Goal: Task Accomplishment & Management: Use online tool/utility

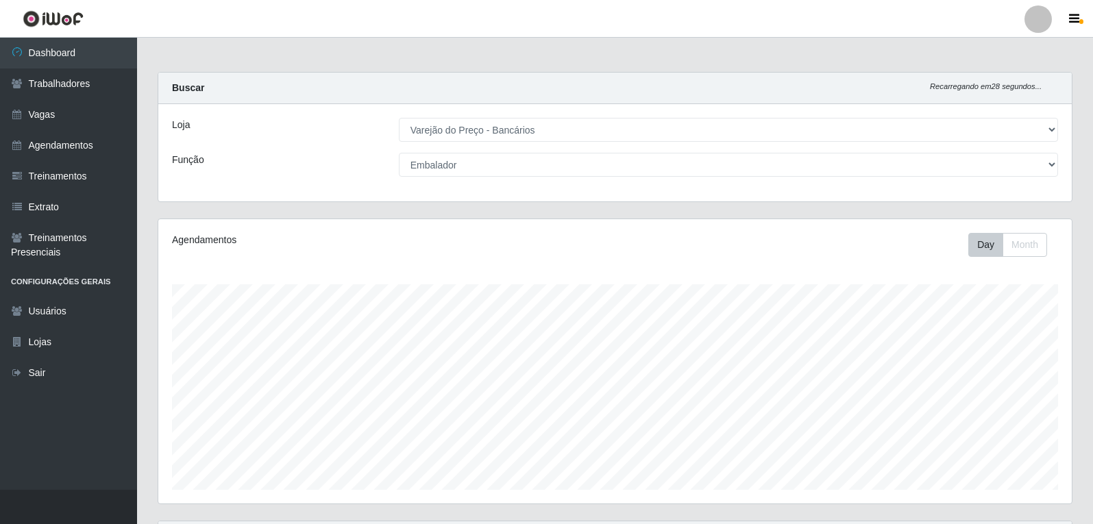
select select "157"
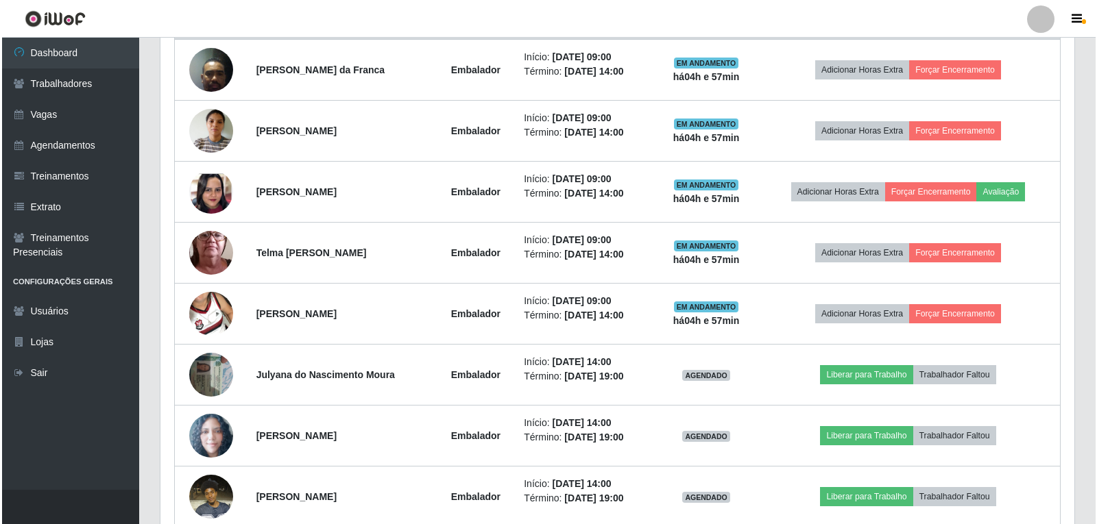
scroll to position [284, 914]
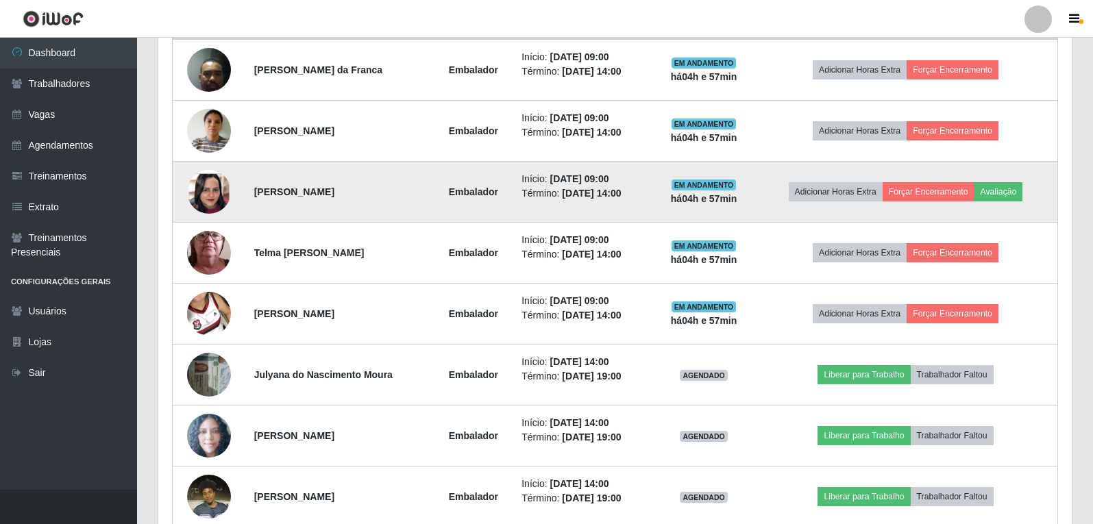
click at [1003, 203] on td "Adicionar Horas Extra Forçar Encerramento Avaliação" at bounding box center [906, 192] width 304 height 61
click at [1005, 198] on button "Avaliação" at bounding box center [998, 191] width 49 height 19
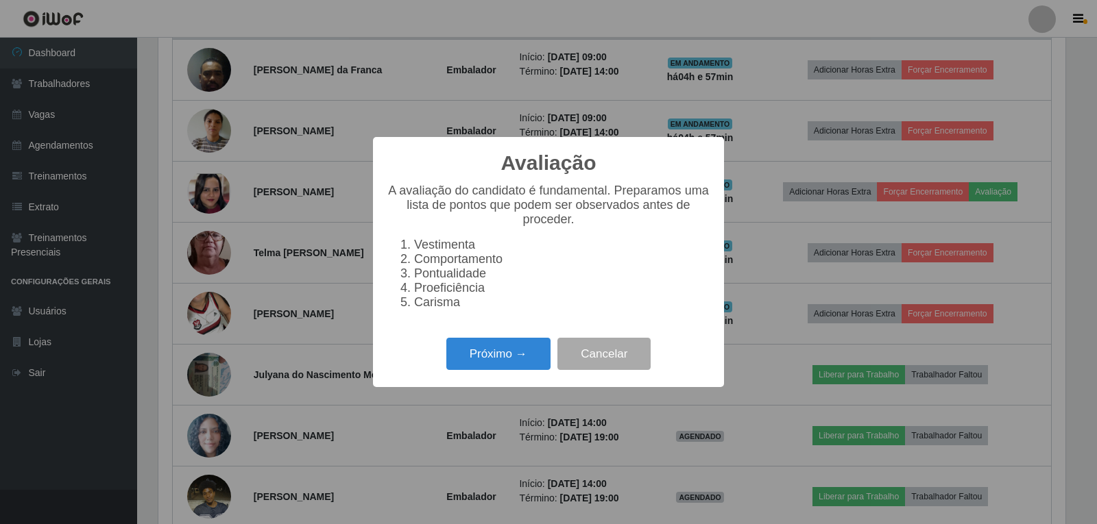
scroll to position [284, 907]
click at [520, 356] on button "Próximo →" at bounding box center [498, 354] width 104 height 32
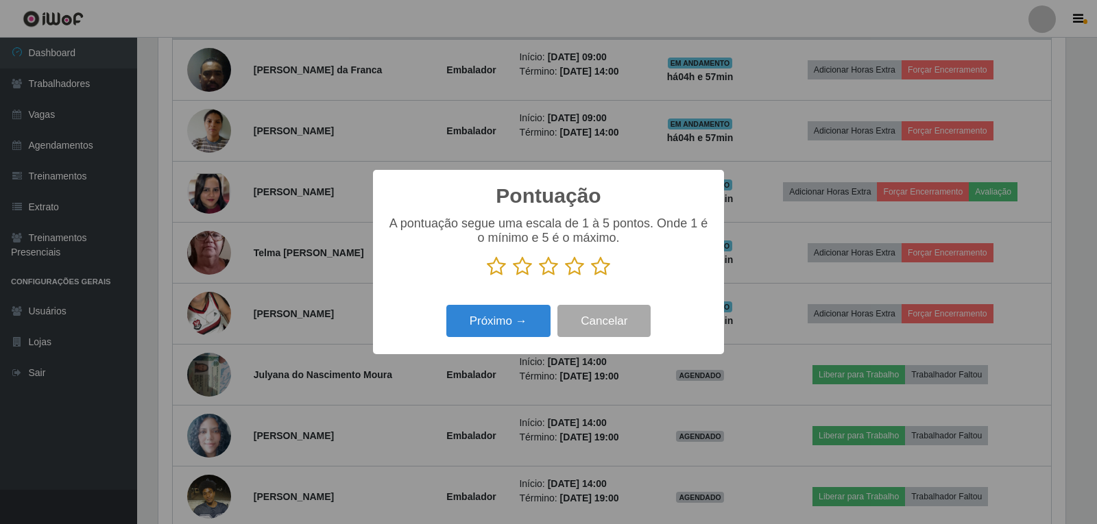
click at [605, 261] on icon at bounding box center [600, 266] width 19 height 21
click at [591, 277] on input "radio" at bounding box center [591, 277] width 0 height 0
click at [529, 321] on button "Próximo →" at bounding box center [498, 321] width 104 height 32
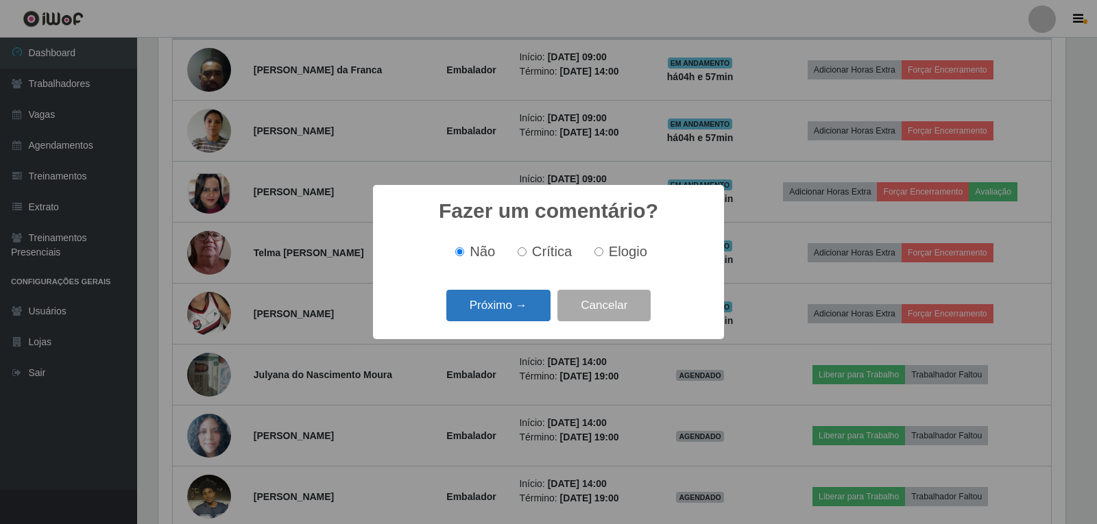
click at [498, 304] on button "Próximo →" at bounding box center [498, 306] width 104 height 32
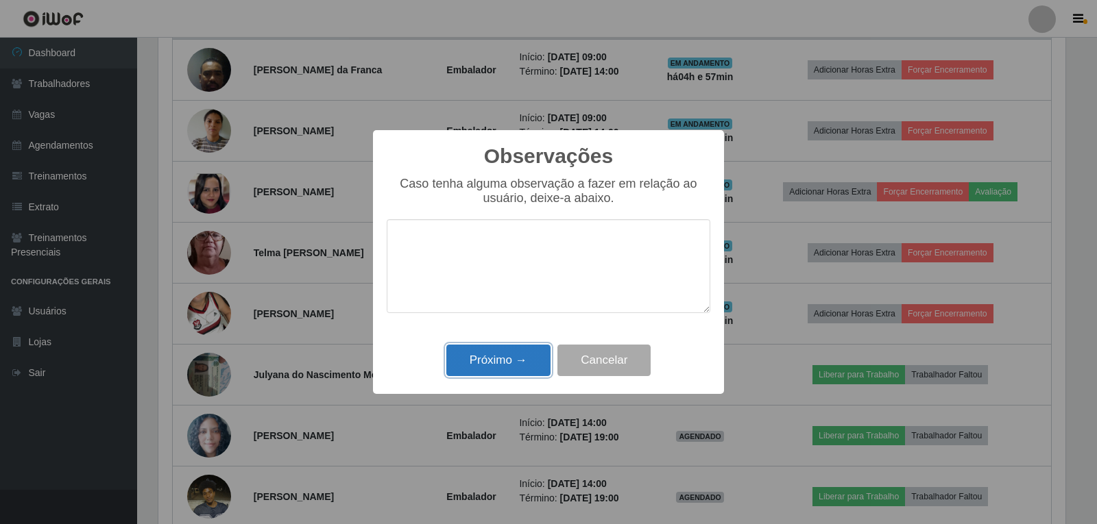
click at [521, 353] on button "Próximo →" at bounding box center [498, 361] width 104 height 32
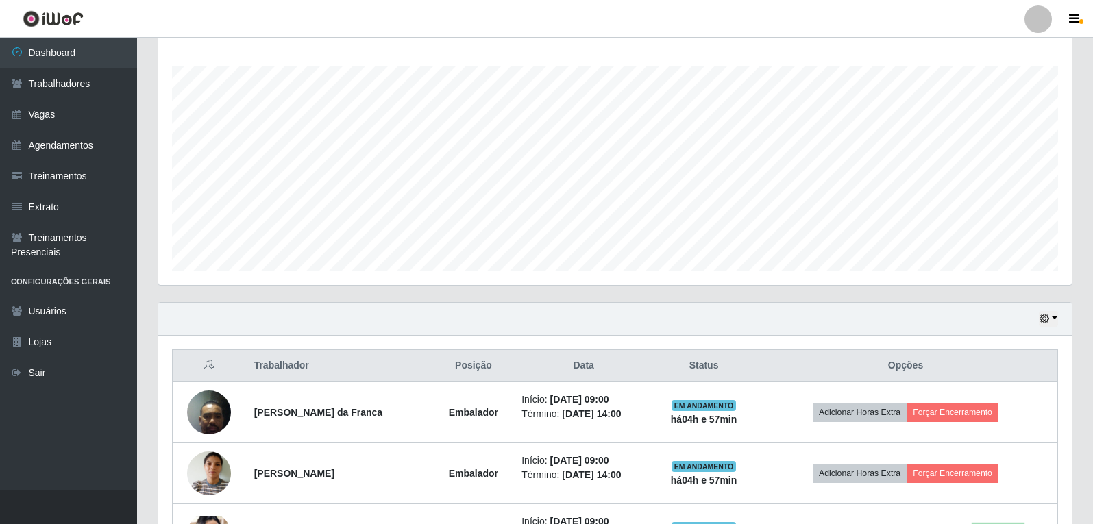
scroll to position [82, 0]
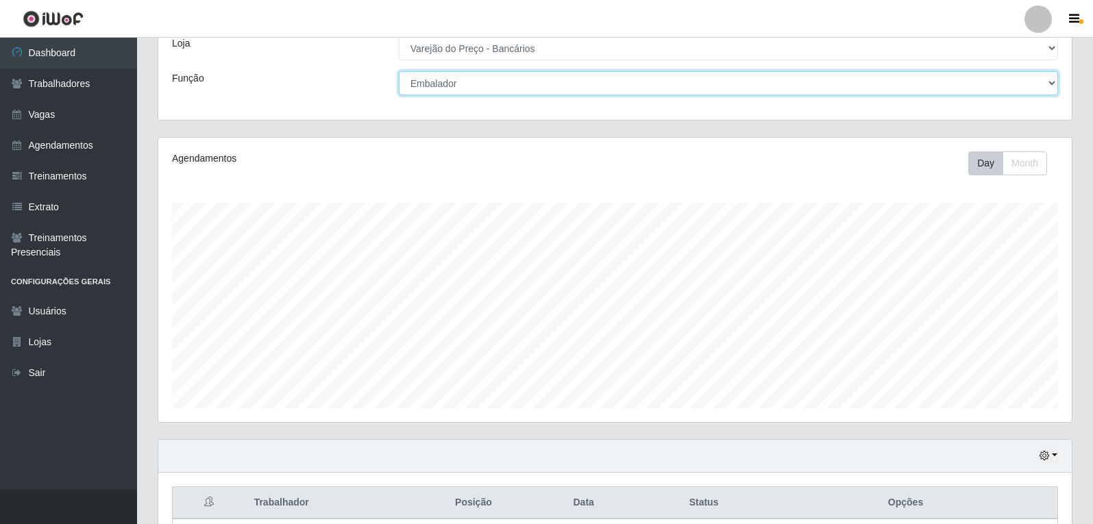
click at [478, 88] on select "[Selecione...] Auxiliar de Estacionamento Auxiliar de Estacionamento + Auxiliar…" at bounding box center [728, 83] width 659 height 24
click at [399, 71] on select "[Selecione...] Auxiliar de Estacionamento Auxiliar de Estacionamento + Auxiliar…" at bounding box center [728, 83] width 659 height 24
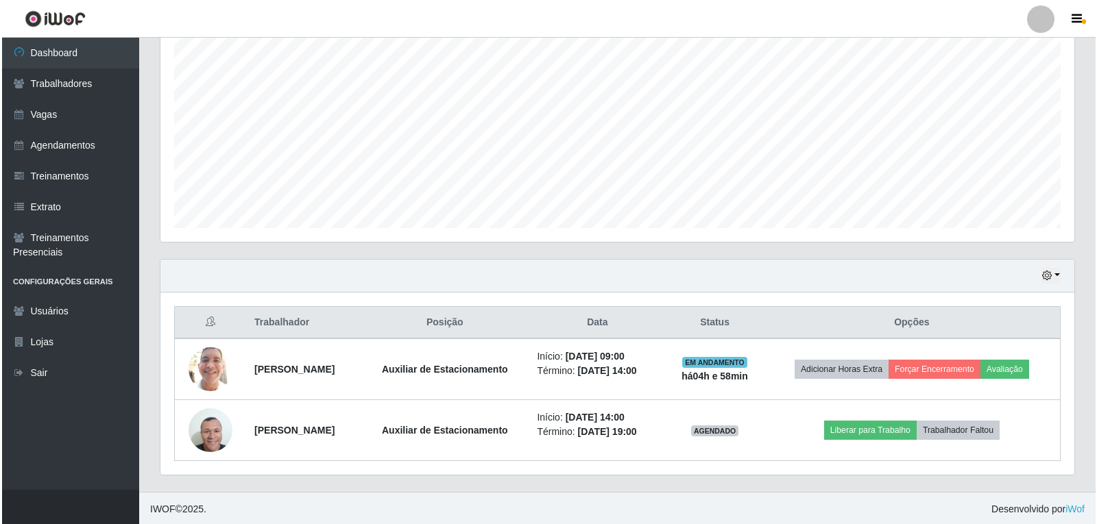
scroll to position [264, 0]
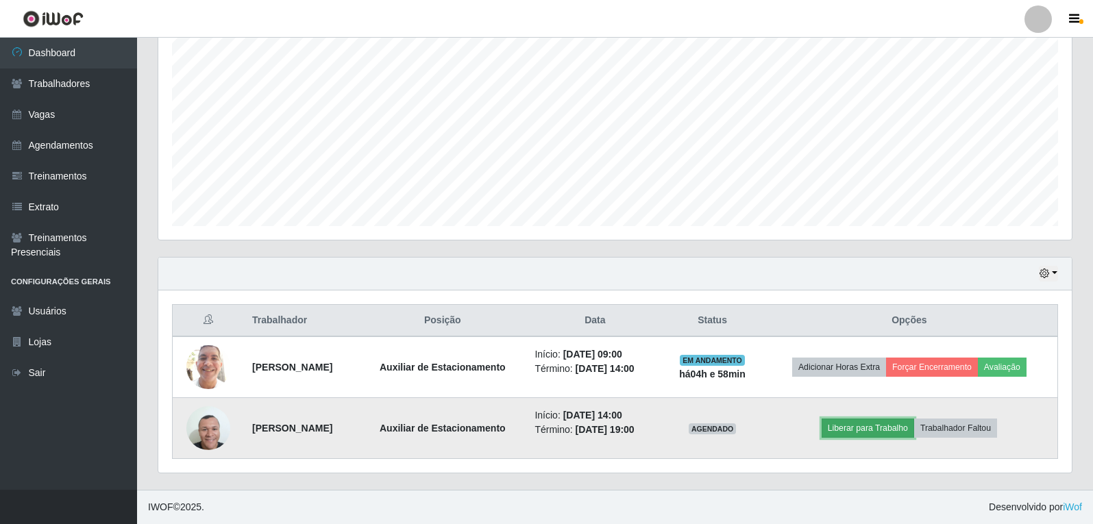
click at [868, 421] on button "Liberar para Trabalho" at bounding box center [868, 428] width 93 height 19
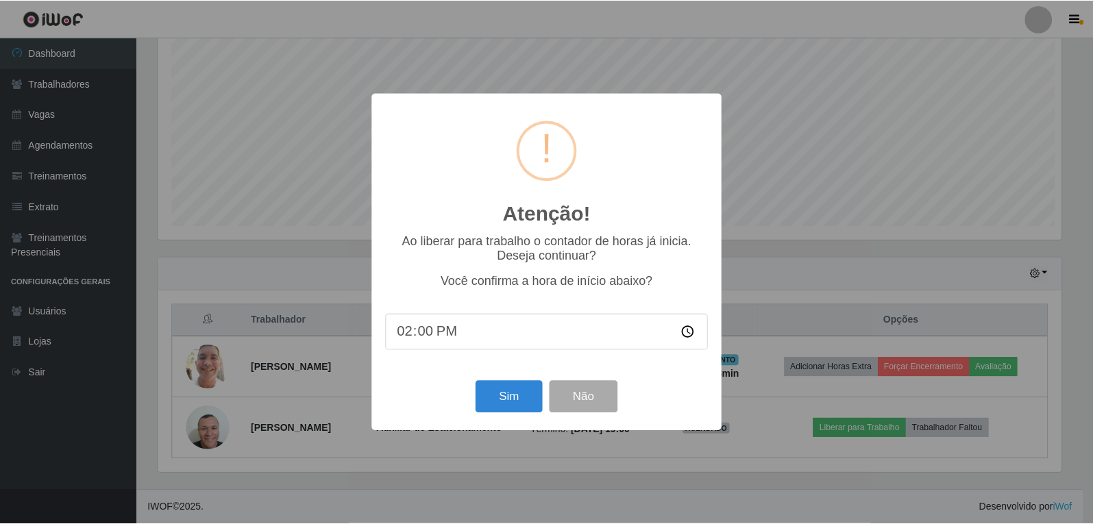
scroll to position [284, 907]
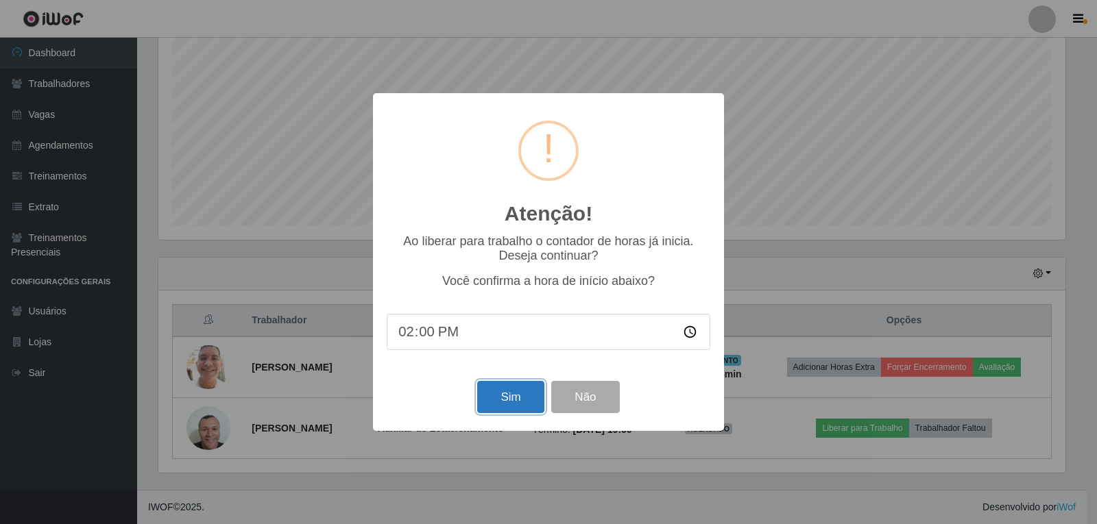
click at [528, 403] on button "Sim" at bounding box center [510, 397] width 66 height 32
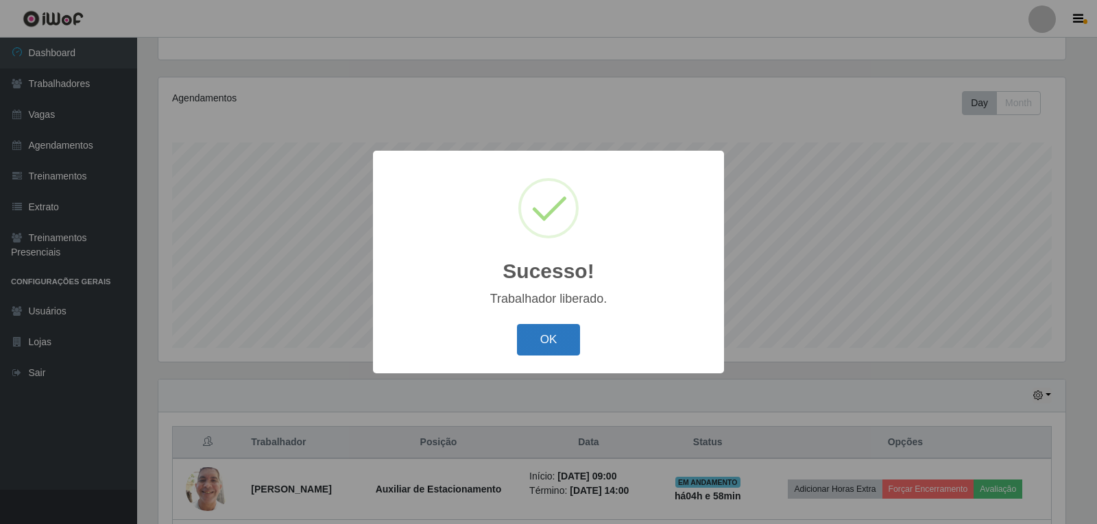
click at [542, 343] on button "OK" at bounding box center [549, 340] width 64 height 32
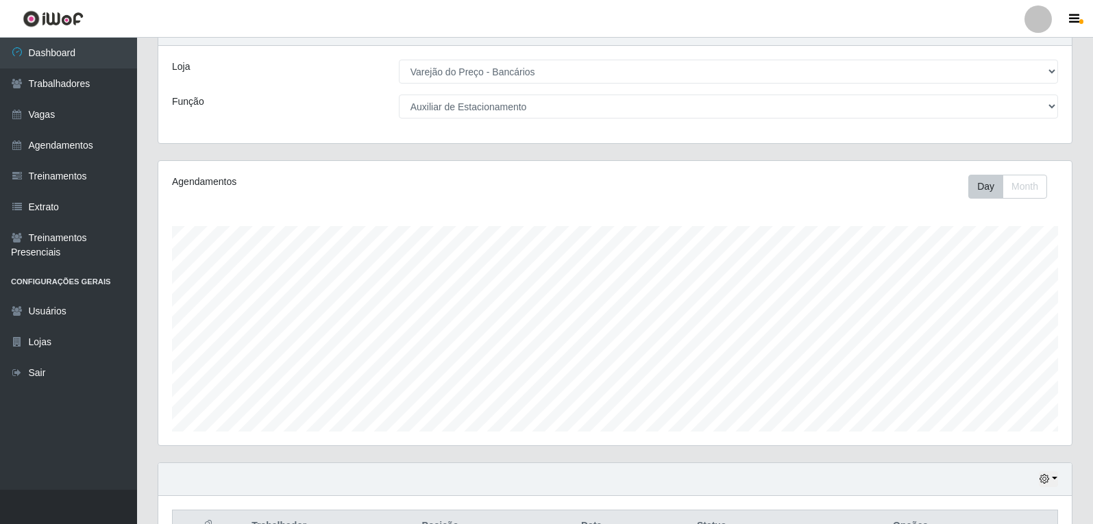
scroll to position [0, 0]
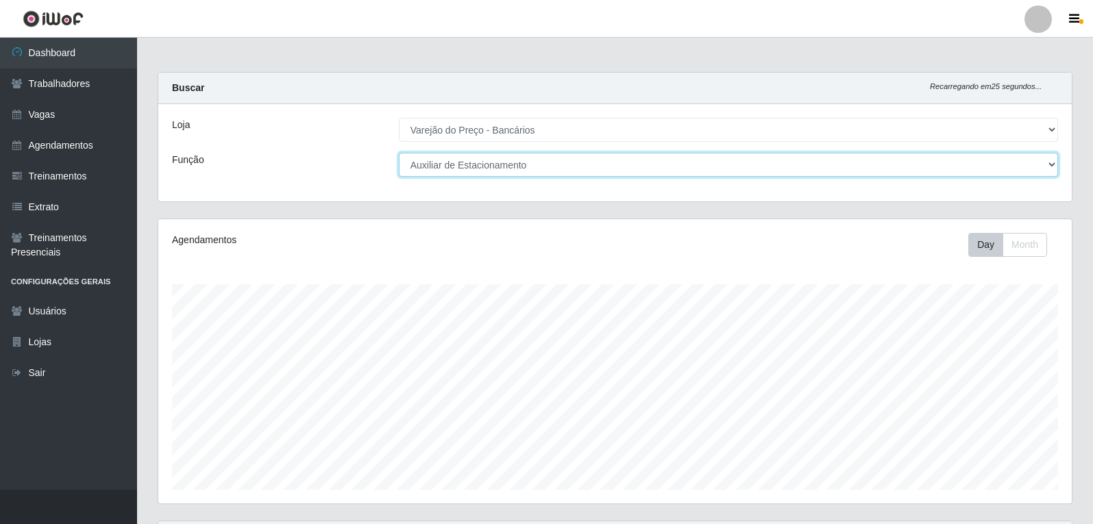
click at [556, 162] on select "[Selecione...] Auxiliar de Estacionamento Auxiliar de Estacionamento + Auxiliar…" at bounding box center [728, 165] width 659 height 24
click at [399, 153] on select "[Selecione...] Auxiliar de Estacionamento Auxiliar de Estacionamento + Auxiliar…" at bounding box center [728, 165] width 659 height 24
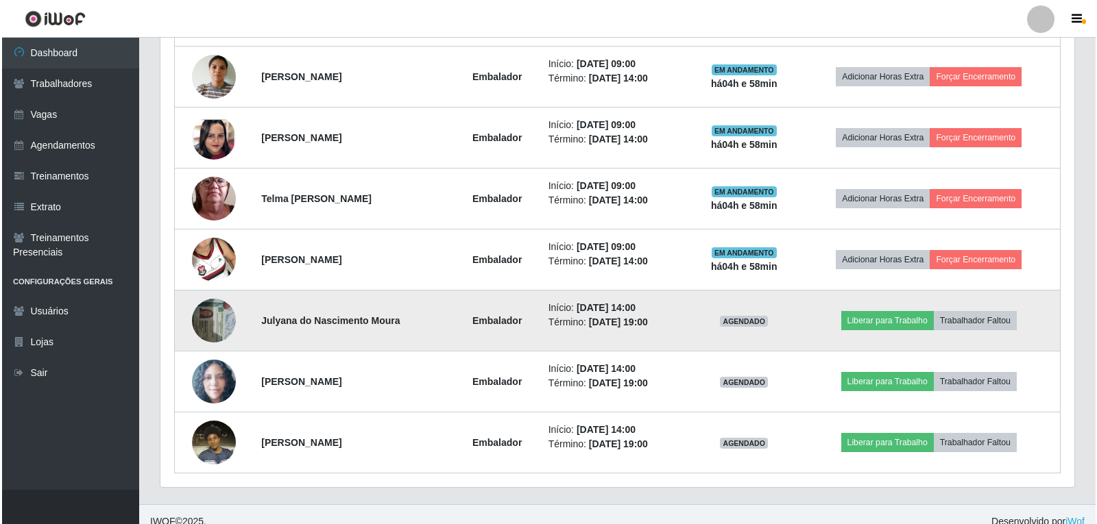
scroll to position [630, 0]
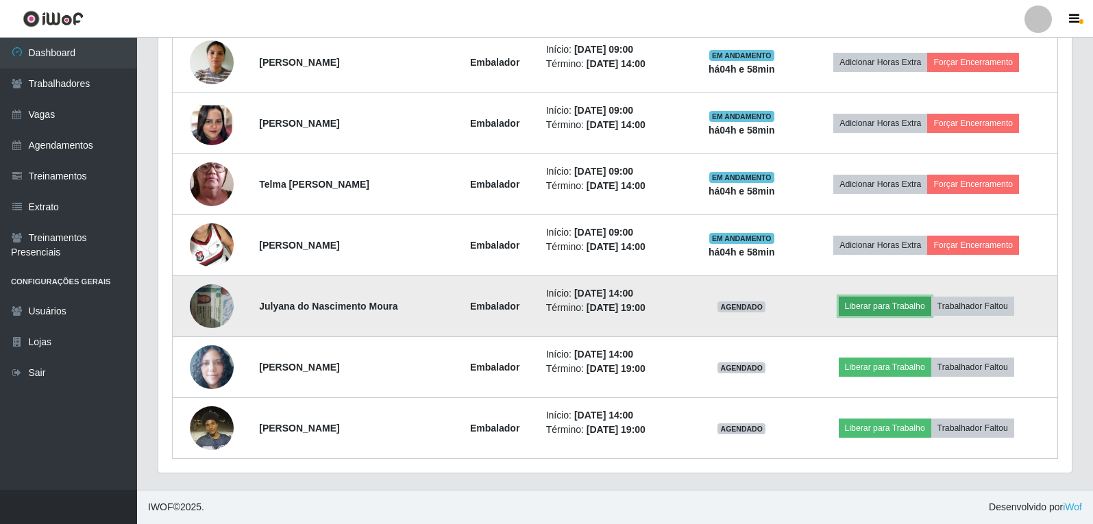
click at [881, 302] on button "Liberar para Trabalho" at bounding box center [885, 306] width 93 height 19
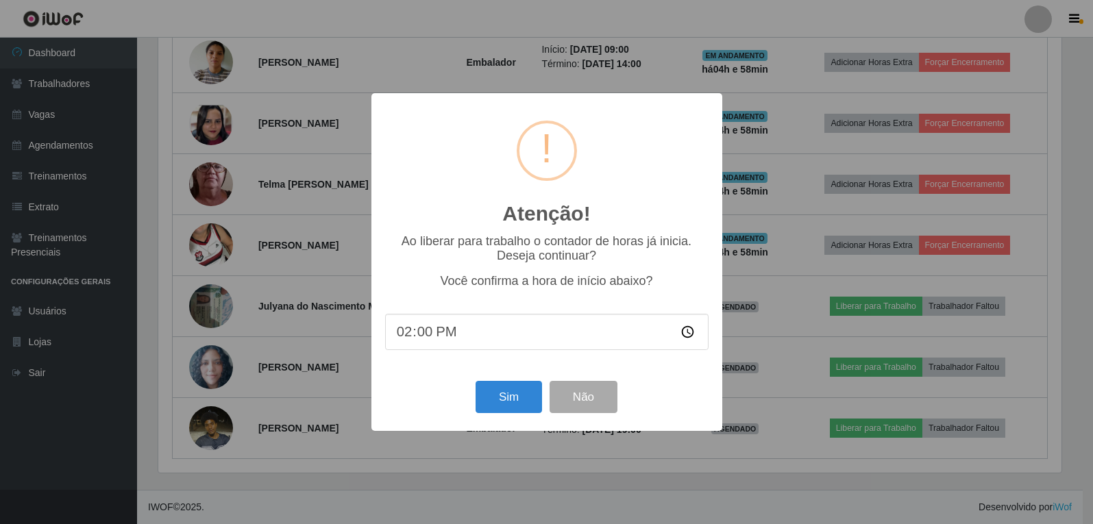
scroll to position [284, 907]
click at [528, 396] on button "Sim" at bounding box center [510, 397] width 66 height 32
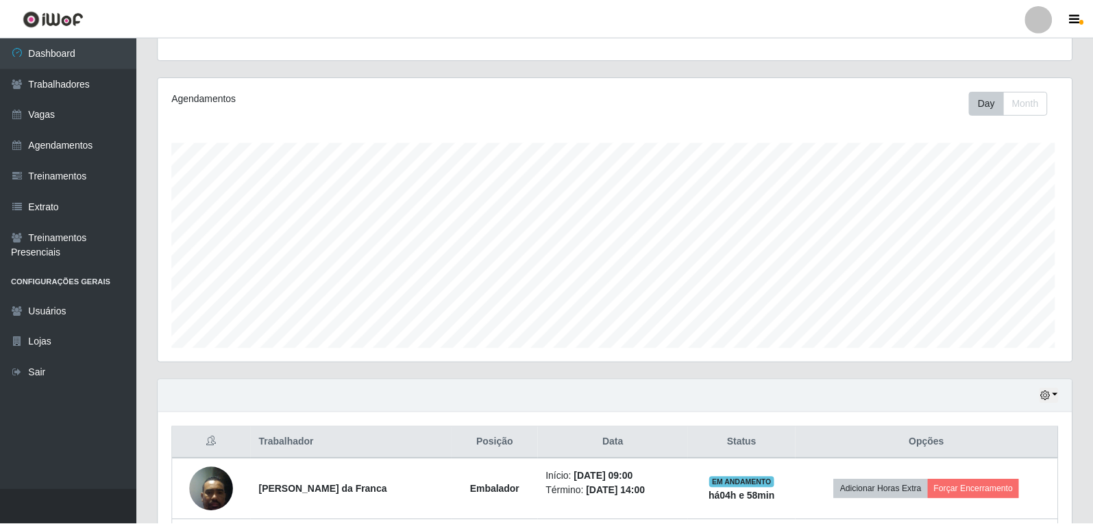
scroll to position [0, 0]
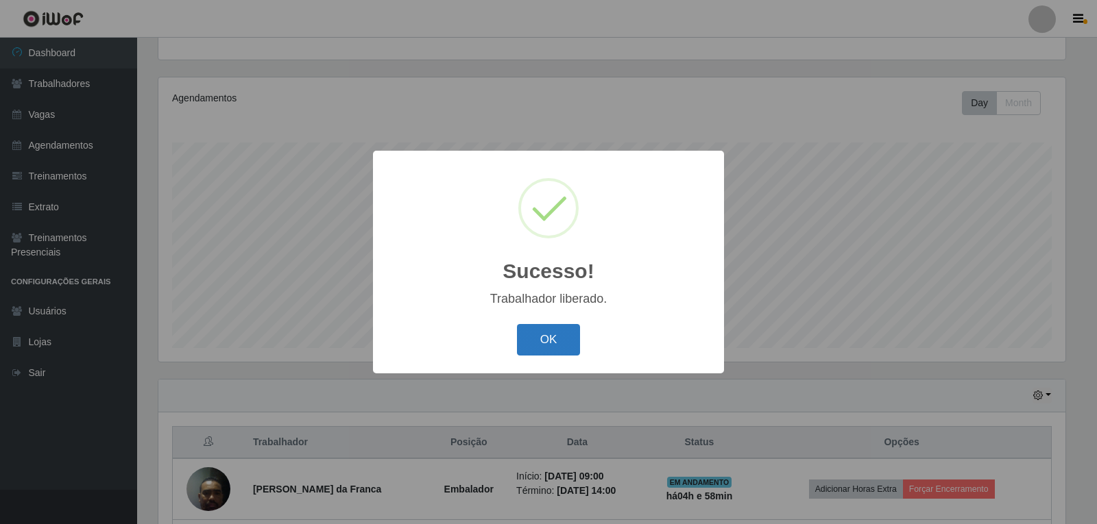
click at [541, 338] on button "OK" at bounding box center [549, 340] width 64 height 32
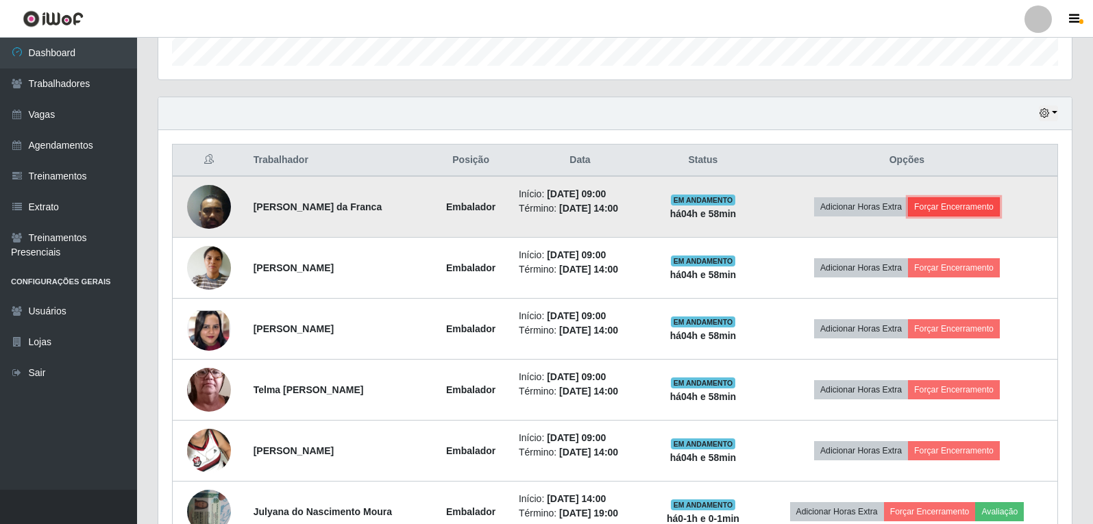
click at [956, 204] on button "Forçar Encerramento" at bounding box center [954, 206] width 92 height 19
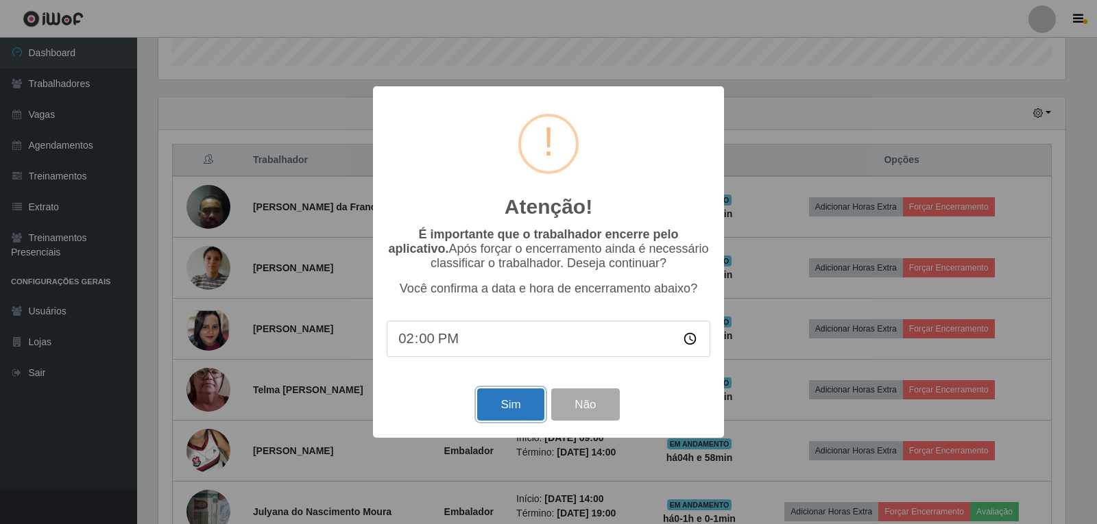
click at [484, 405] on button "Sim" at bounding box center [510, 405] width 66 height 32
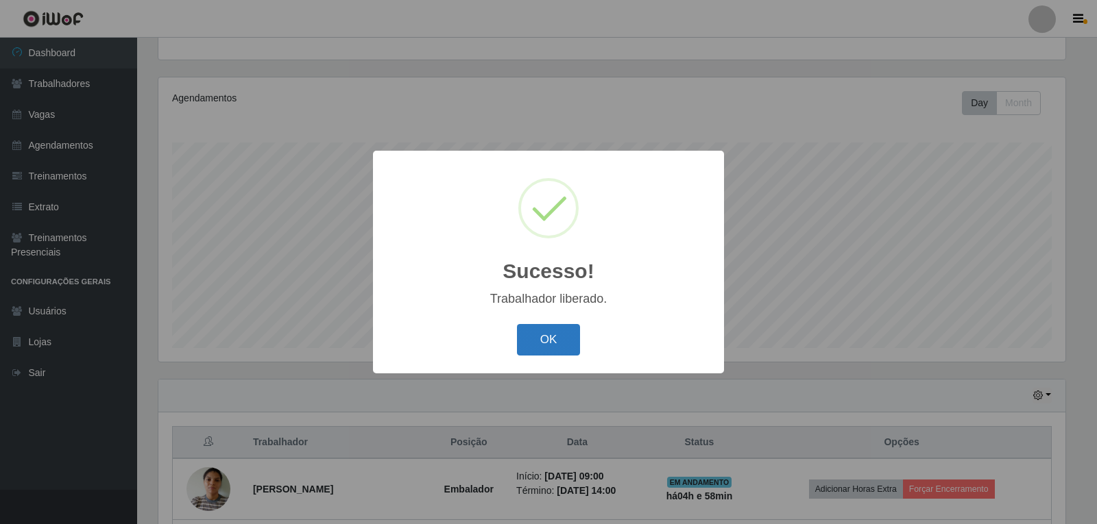
click at [543, 341] on button "OK" at bounding box center [549, 340] width 64 height 32
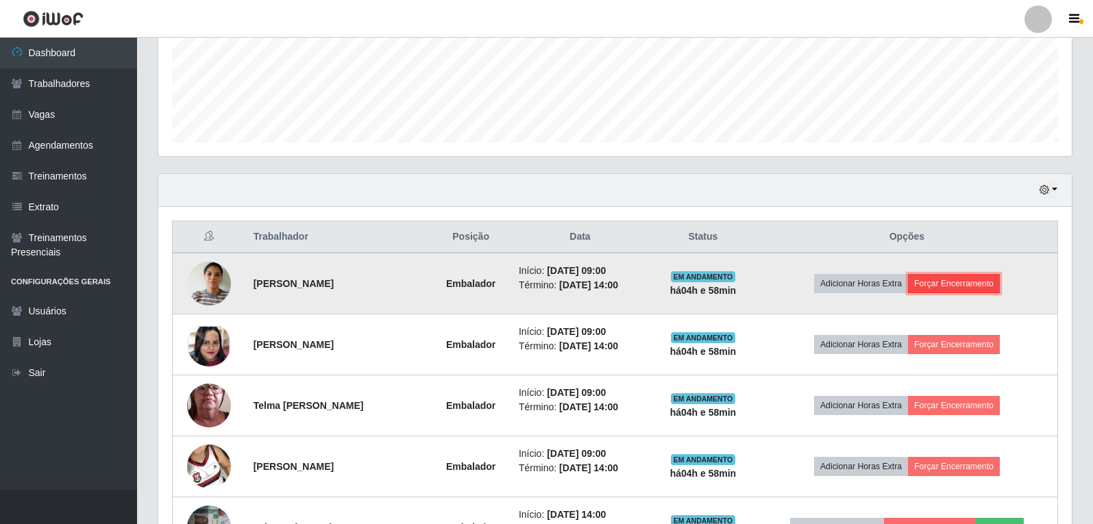
click at [990, 281] on button "Forçar Encerramento" at bounding box center [954, 283] width 92 height 19
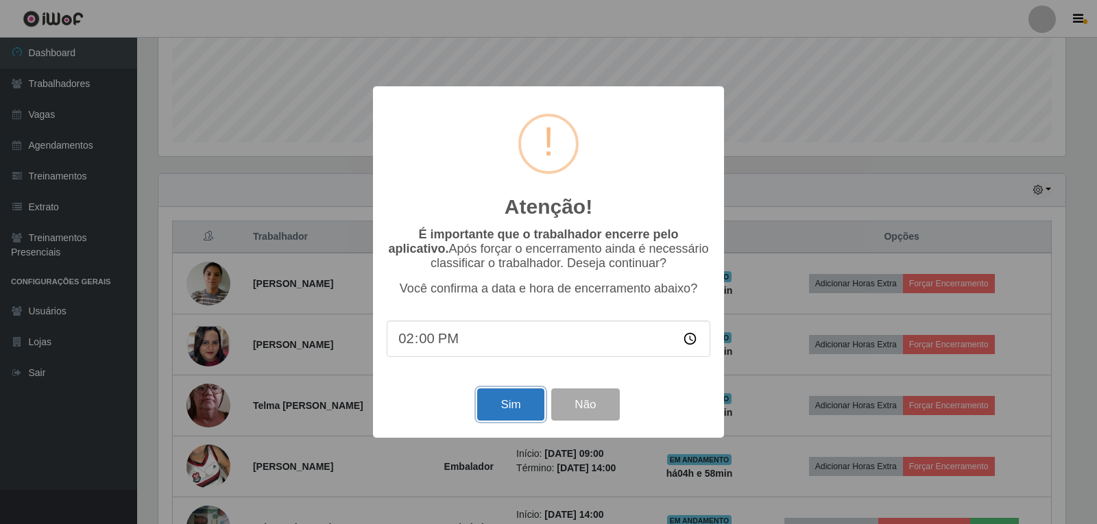
click at [503, 406] on button "Sim" at bounding box center [510, 405] width 66 height 32
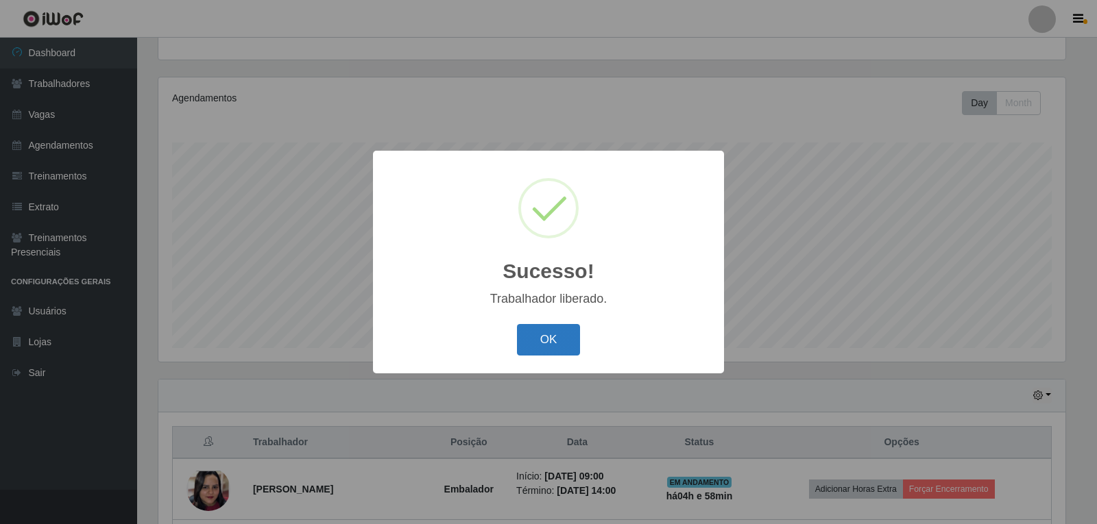
click at [553, 342] on button "OK" at bounding box center [549, 340] width 64 height 32
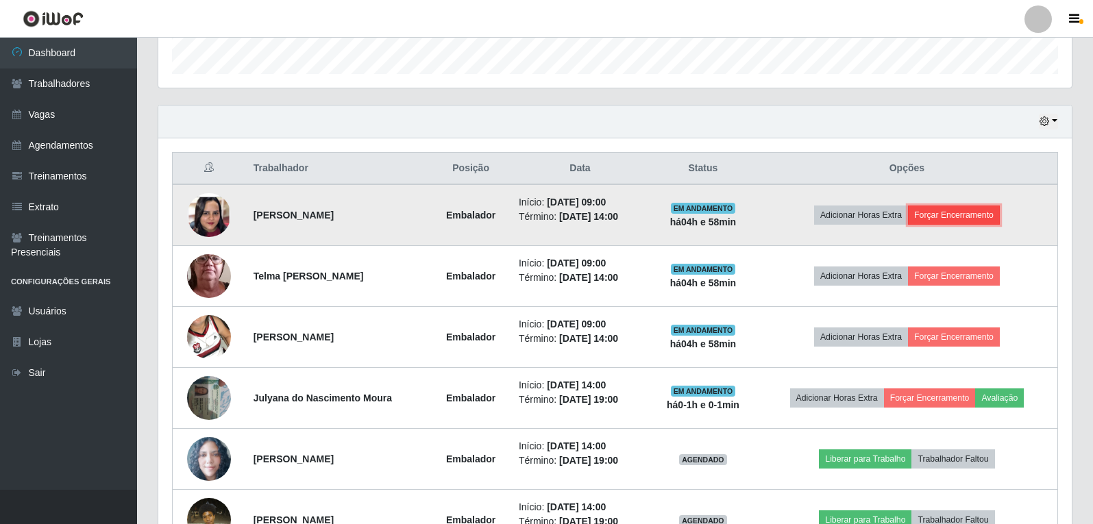
click at [962, 221] on button "Forçar Encerramento" at bounding box center [954, 215] width 92 height 19
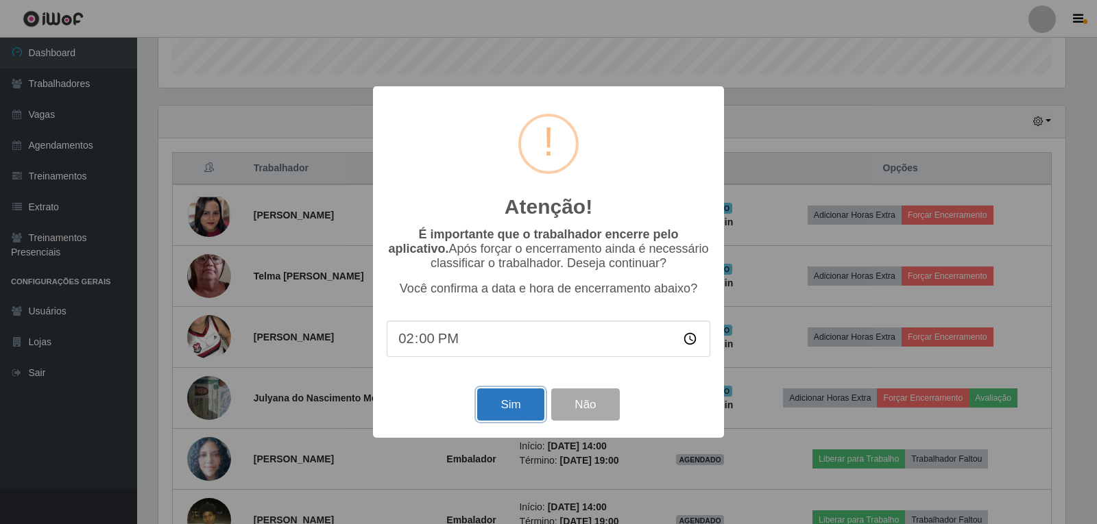
click at [482, 415] on button "Sim" at bounding box center [510, 405] width 66 height 32
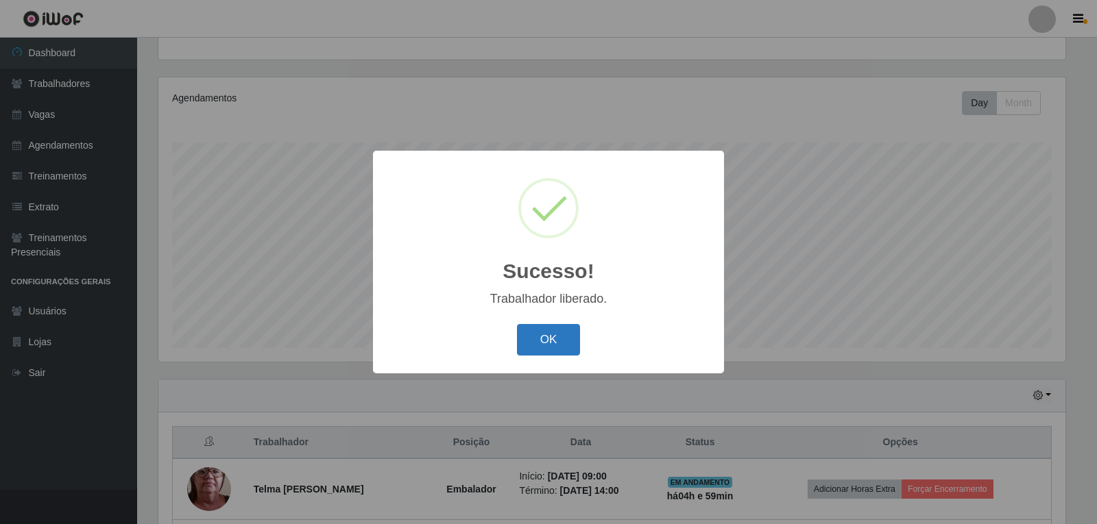
click at [561, 353] on button "OK" at bounding box center [549, 340] width 64 height 32
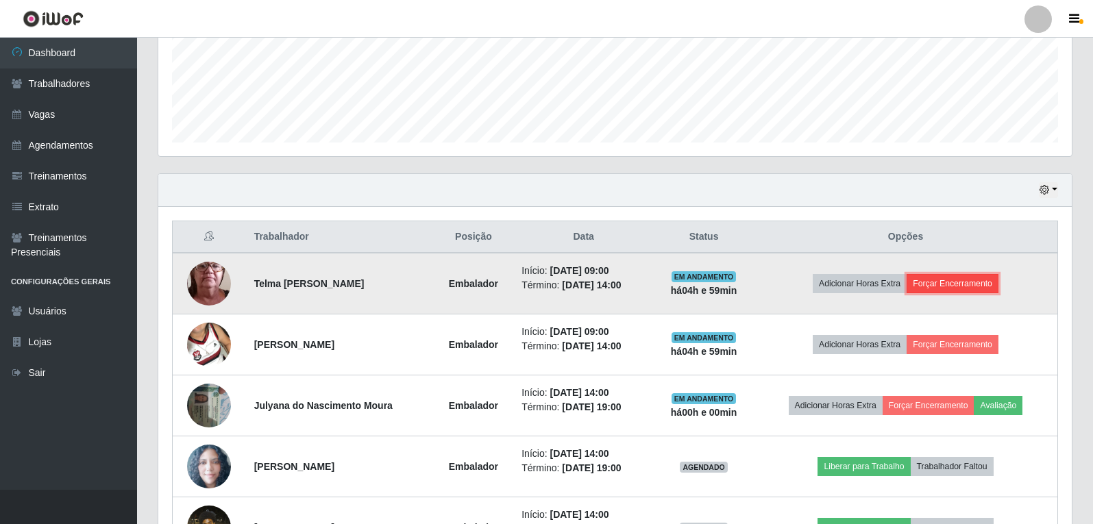
click at [951, 277] on button "Forçar Encerramento" at bounding box center [953, 283] width 92 height 19
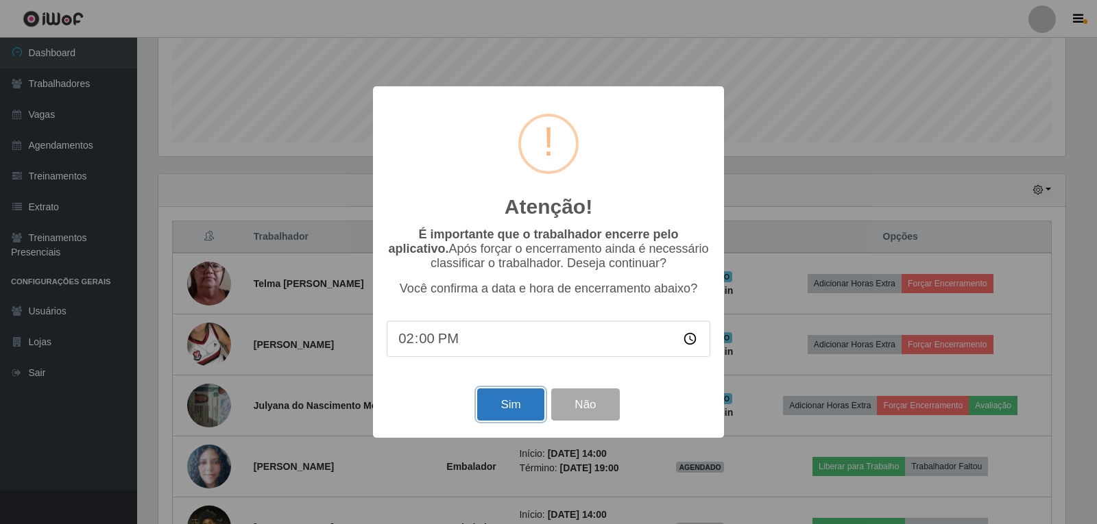
click at [485, 404] on button "Sim" at bounding box center [510, 405] width 66 height 32
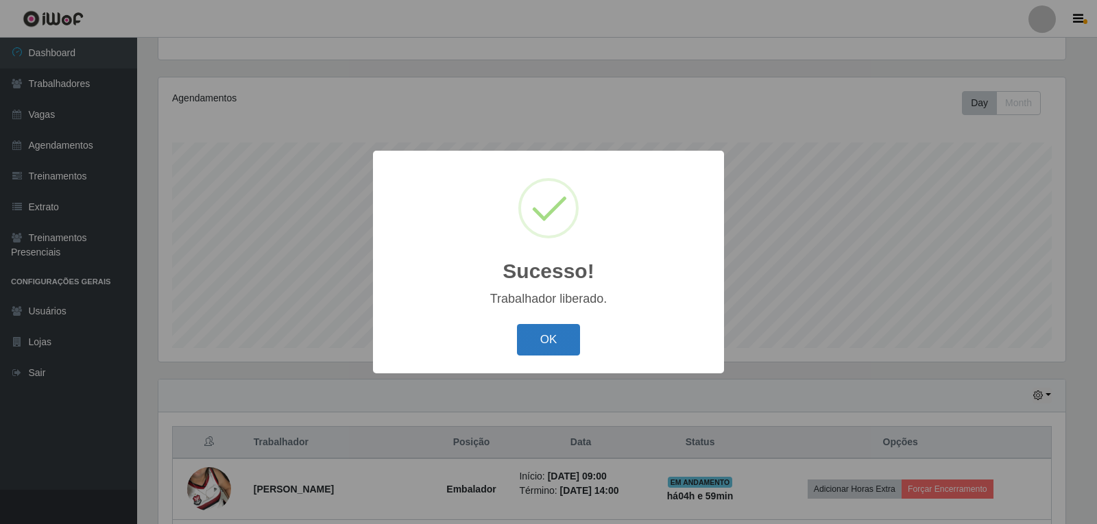
click at [545, 345] on button "OK" at bounding box center [549, 340] width 64 height 32
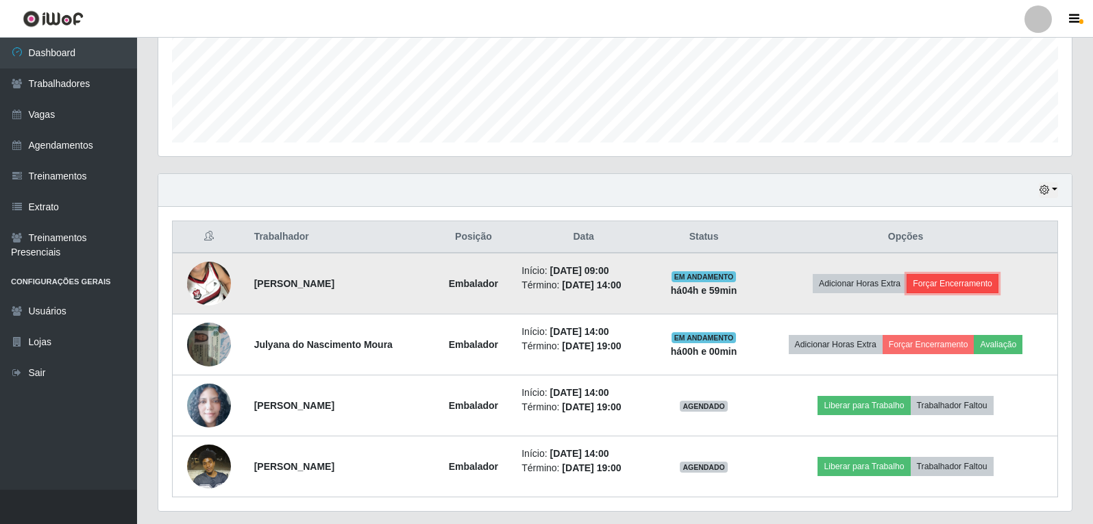
click at [964, 286] on button "Forçar Encerramento" at bounding box center [953, 283] width 92 height 19
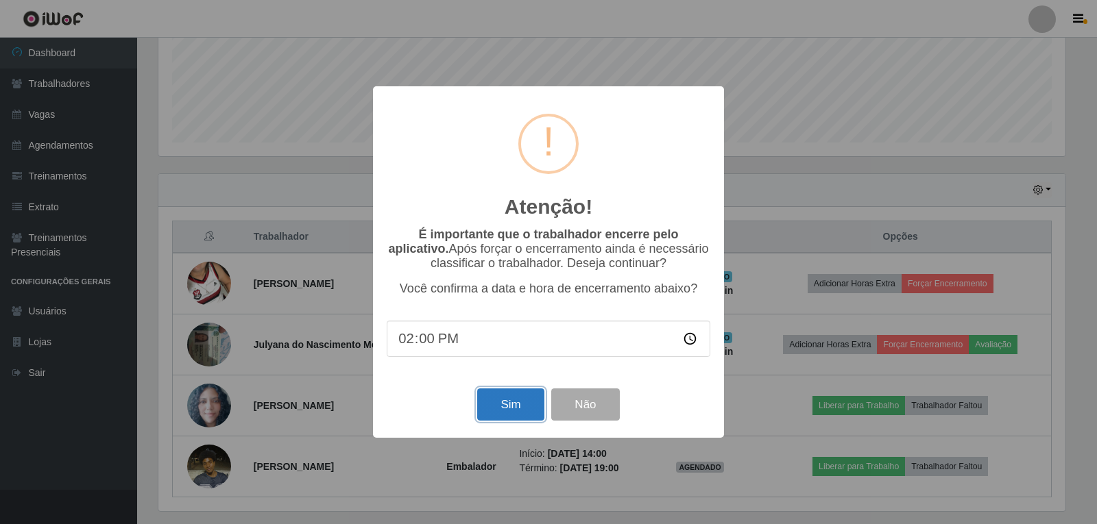
click at [510, 401] on button "Sim" at bounding box center [510, 405] width 66 height 32
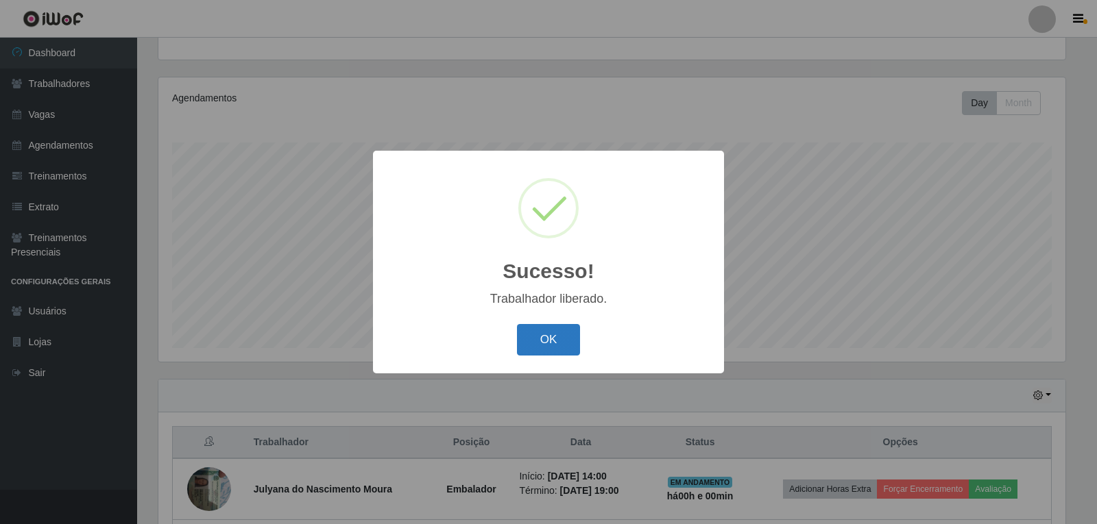
click at [553, 341] on button "OK" at bounding box center [549, 340] width 64 height 32
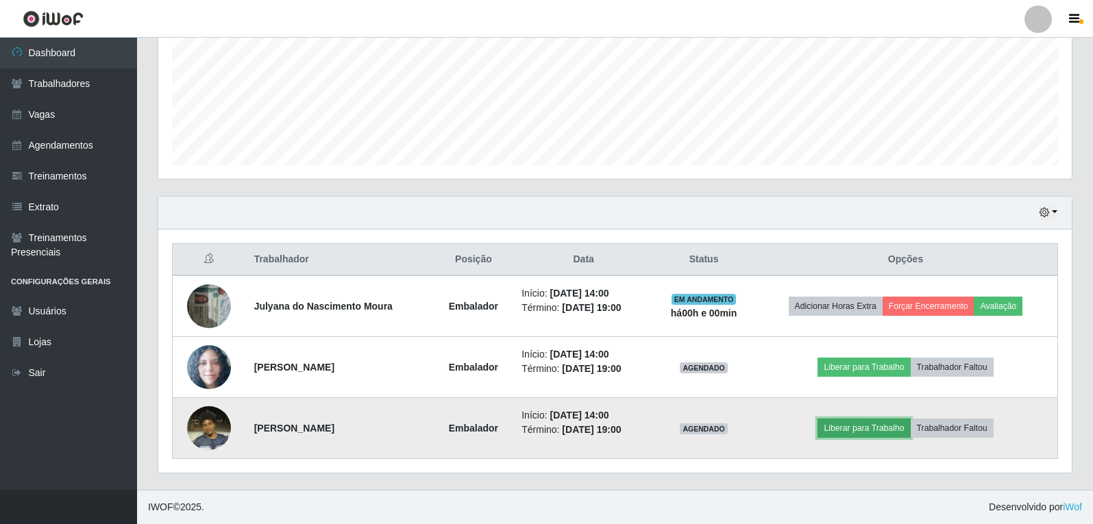
click at [868, 428] on button "Liberar para Trabalho" at bounding box center [864, 428] width 93 height 19
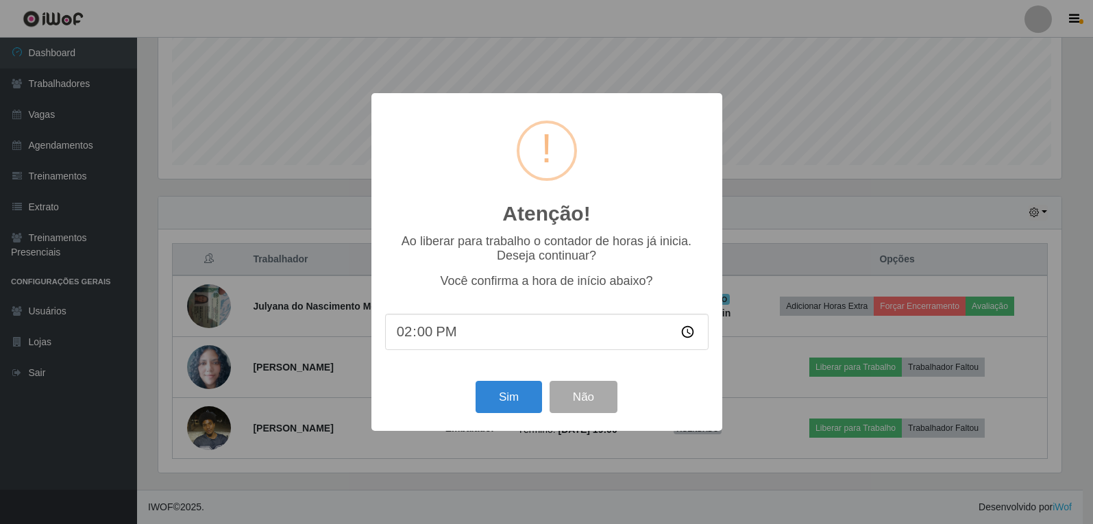
scroll to position [284, 907]
click at [509, 402] on button "Sim" at bounding box center [510, 397] width 66 height 32
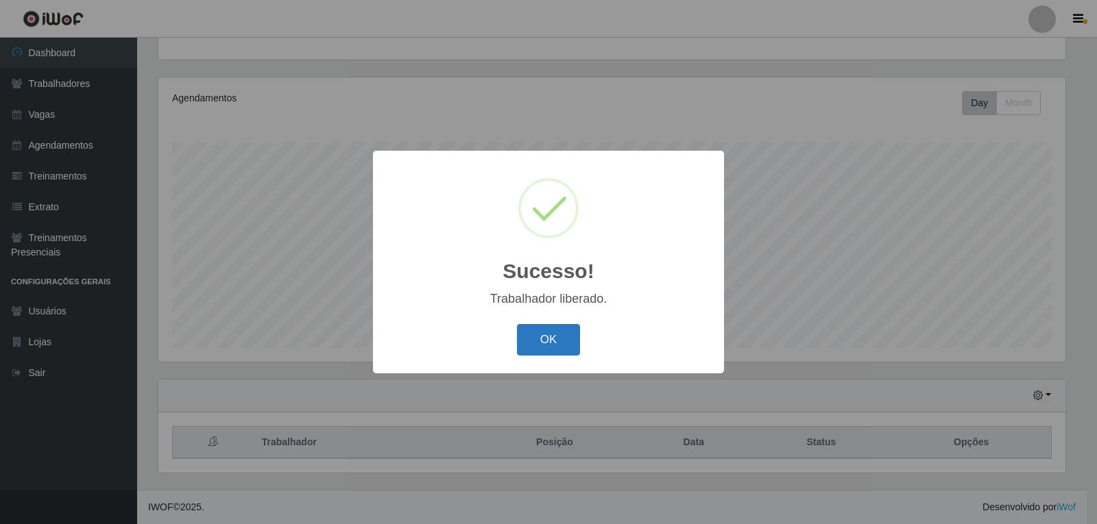
click at [533, 341] on button "OK" at bounding box center [549, 340] width 64 height 32
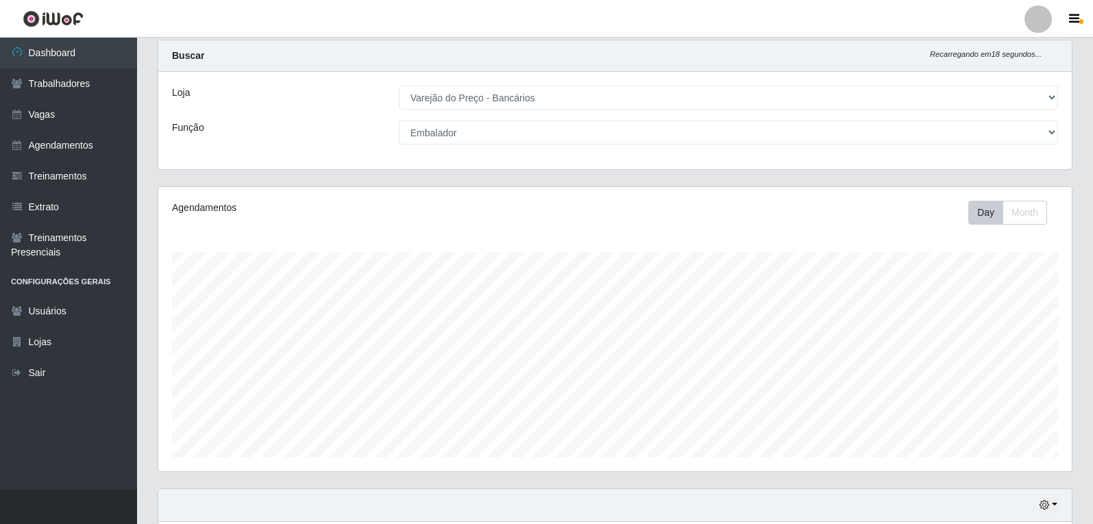
scroll to position [0, 0]
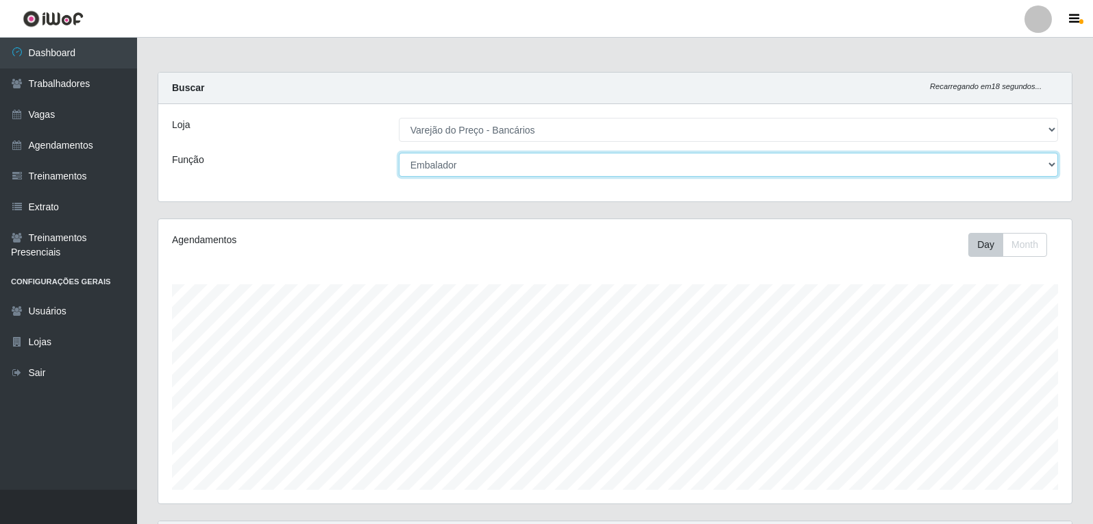
drag, startPoint x: 478, startPoint y: 164, endPoint x: 470, endPoint y: 161, distance: 8.0
click at [478, 164] on select "[Selecione...] Auxiliar de Estacionamento Auxiliar de Estacionamento + Auxiliar…" at bounding box center [728, 165] width 659 height 24
click at [399, 153] on select "[Selecione...] Auxiliar de Estacionamento Auxiliar de Estacionamento + Auxiliar…" at bounding box center [728, 165] width 659 height 24
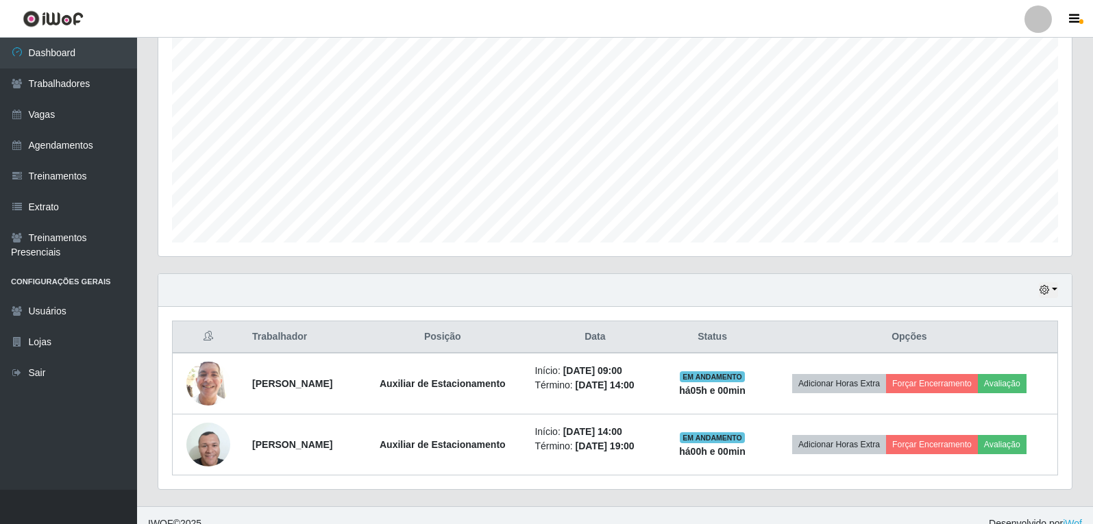
scroll to position [264, 0]
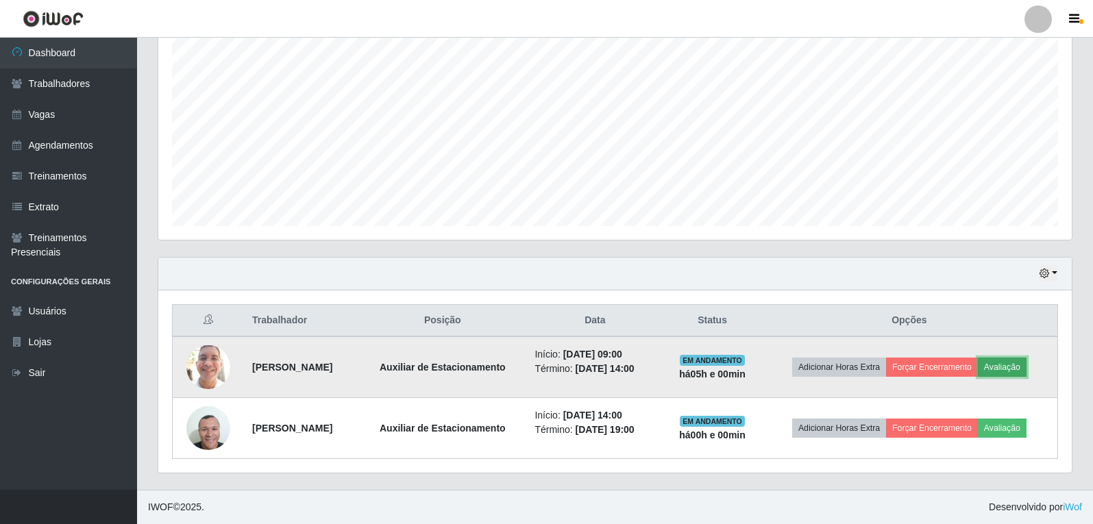
click at [1022, 365] on button "Avaliação" at bounding box center [1002, 367] width 49 height 19
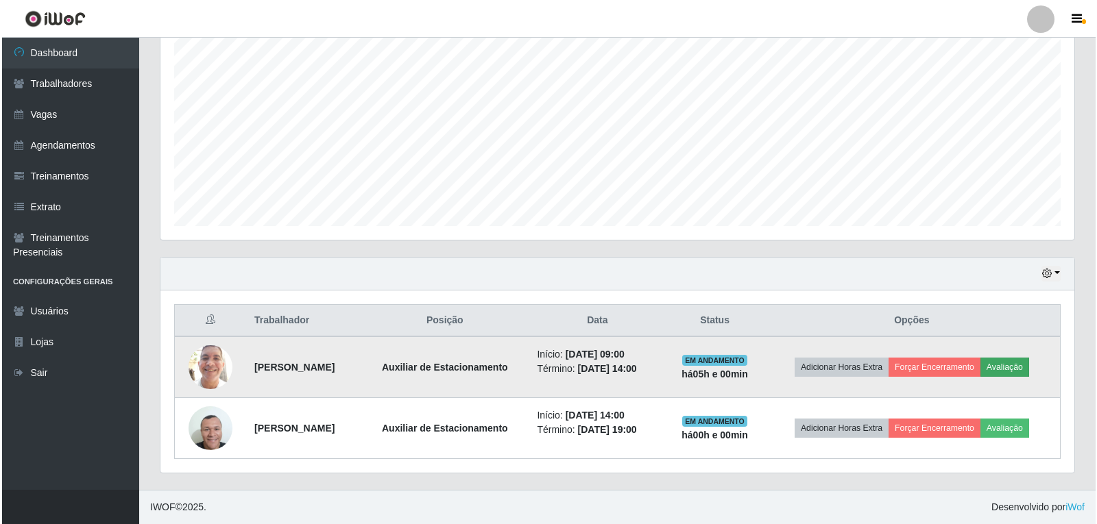
scroll to position [284, 907]
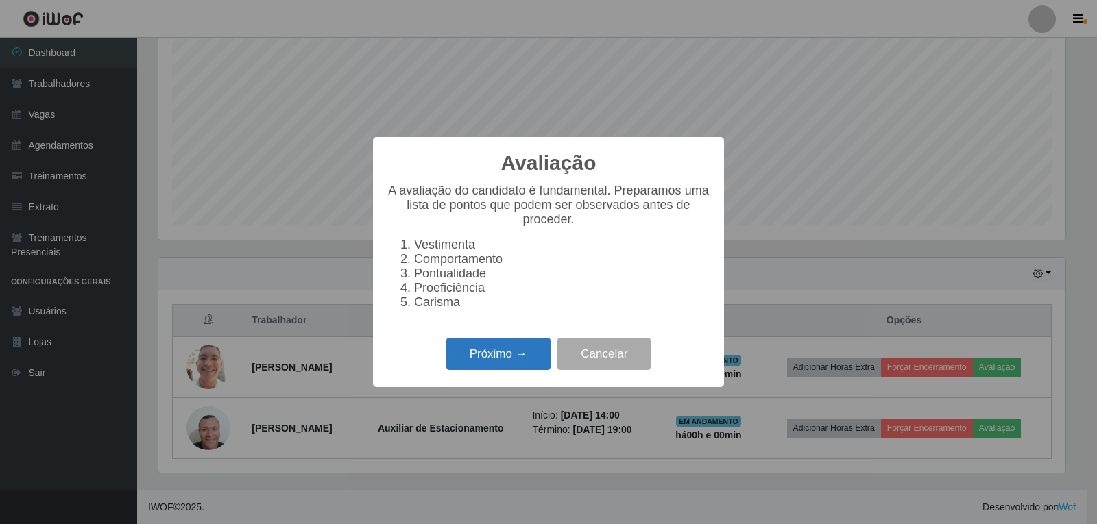
click at [482, 374] on div "Próximo → Cancelar" at bounding box center [548, 353] width 323 height 39
click at [509, 345] on div "Próximo → Cancelar" at bounding box center [548, 353] width 323 height 39
click at [508, 356] on button "Próximo →" at bounding box center [498, 354] width 104 height 32
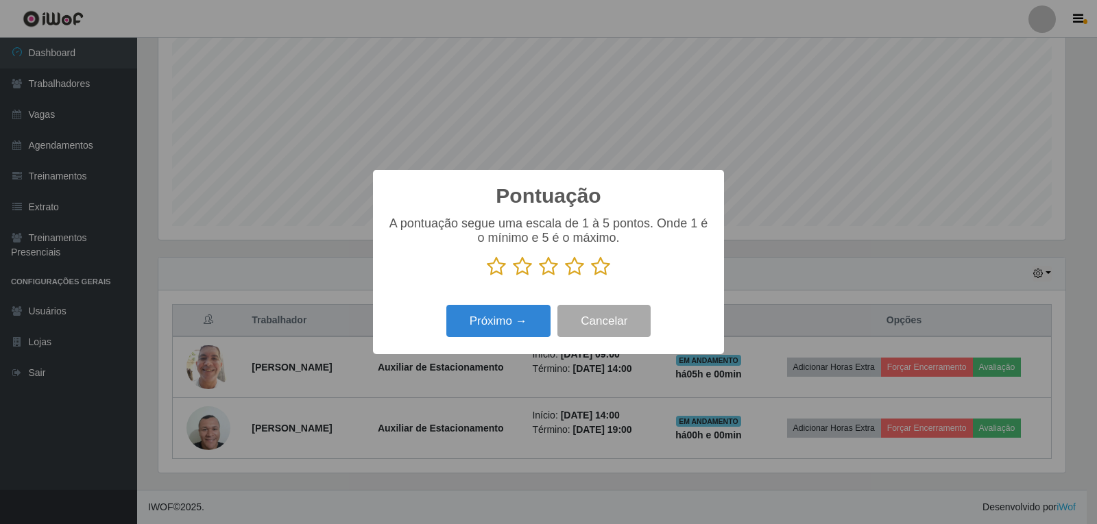
click at [602, 267] on icon at bounding box center [600, 266] width 19 height 21
click at [591, 277] on input "radio" at bounding box center [591, 277] width 0 height 0
click at [501, 347] on div "Pontuação × A pontuação segue uma escala de 1 à 5 pontos. Onde 1 é o mínimo e 5…" at bounding box center [548, 262] width 351 height 184
click at [507, 317] on button "Próximo →" at bounding box center [498, 321] width 104 height 32
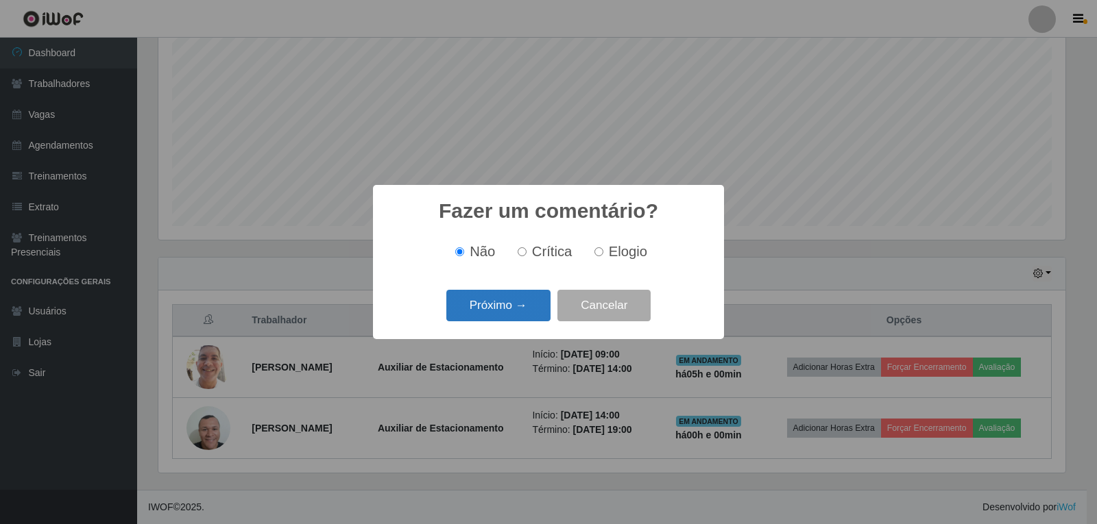
click at [521, 310] on button "Próximo →" at bounding box center [498, 306] width 104 height 32
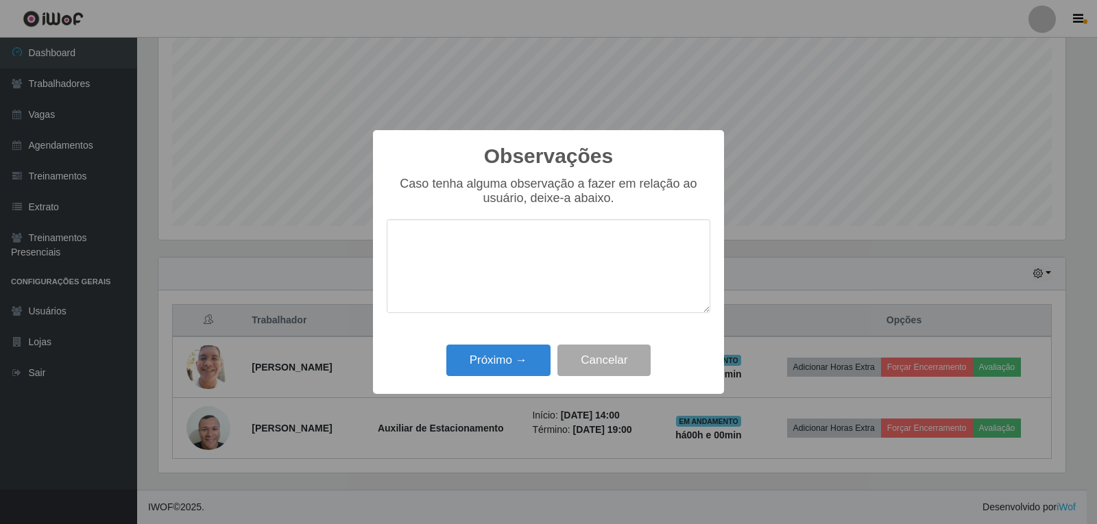
click at [509, 343] on div "Próximo → Cancelar" at bounding box center [548, 360] width 323 height 39
click at [509, 354] on button "Próximo →" at bounding box center [498, 361] width 104 height 32
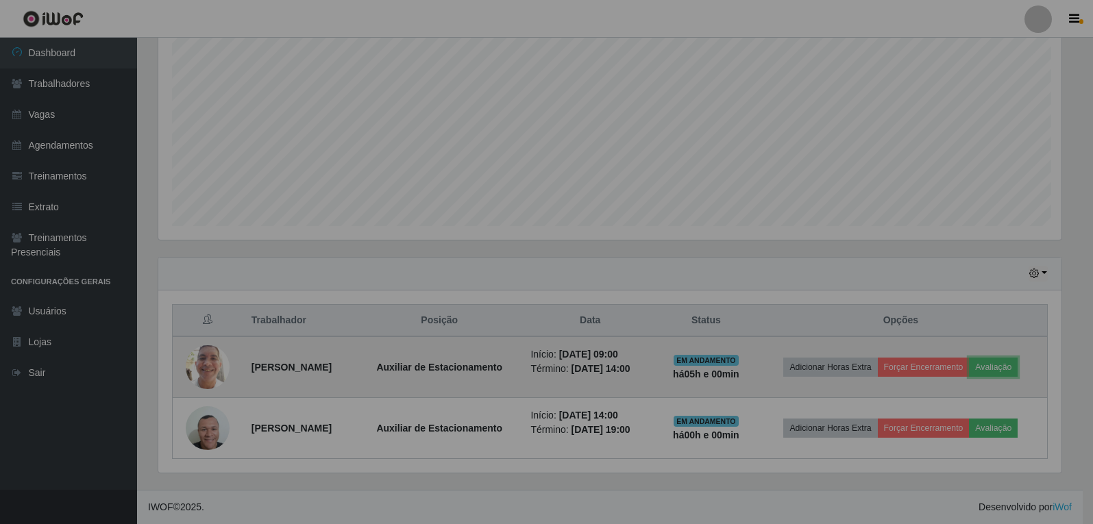
scroll to position [284, 914]
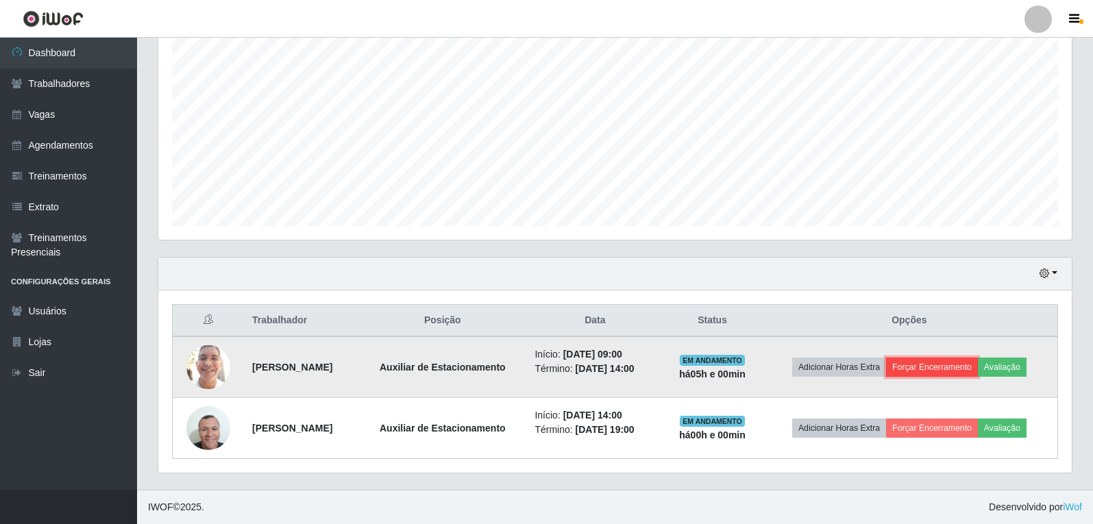
click at [959, 362] on button "Forçar Encerramento" at bounding box center [932, 367] width 92 height 19
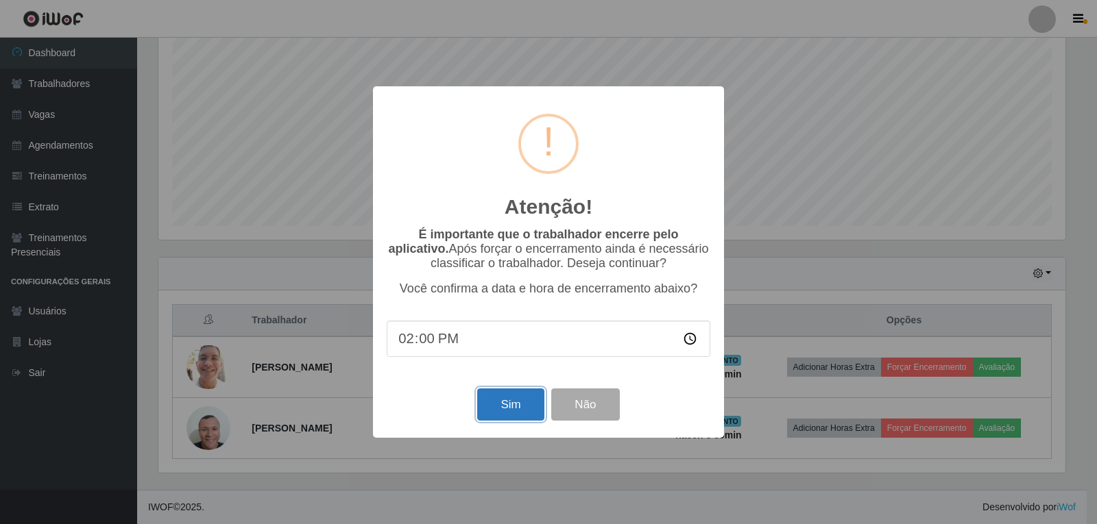
click at [520, 413] on button "Sim" at bounding box center [510, 405] width 66 height 32
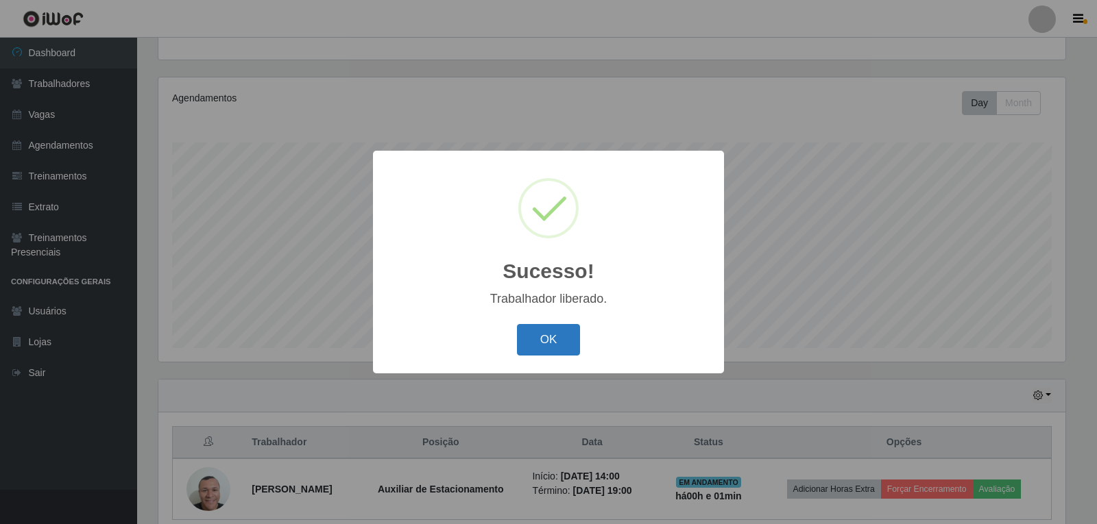
click at [539, 332] on button "OK" at bounding box center [549, 340] width 64 height 32
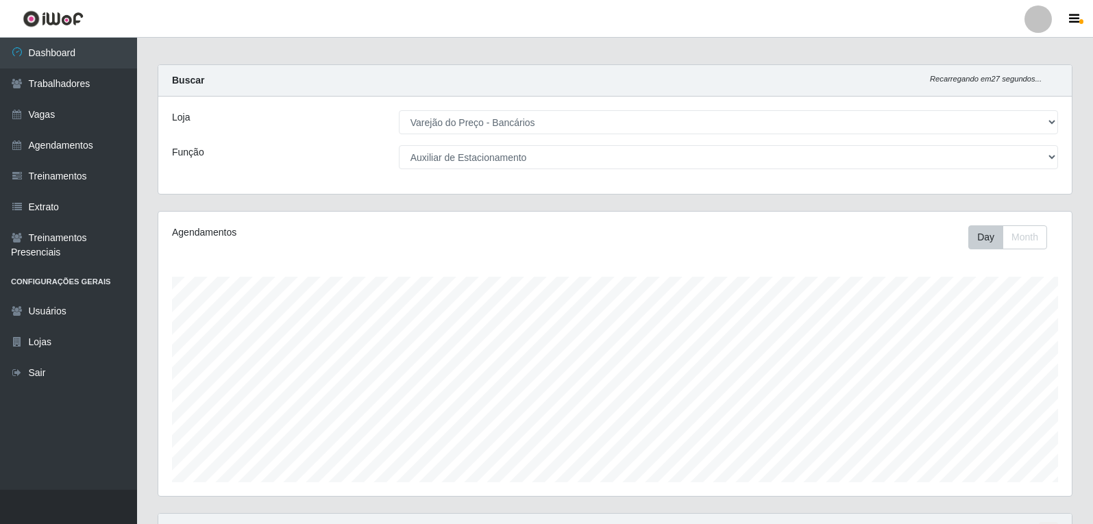
scroll to position [0, 0]
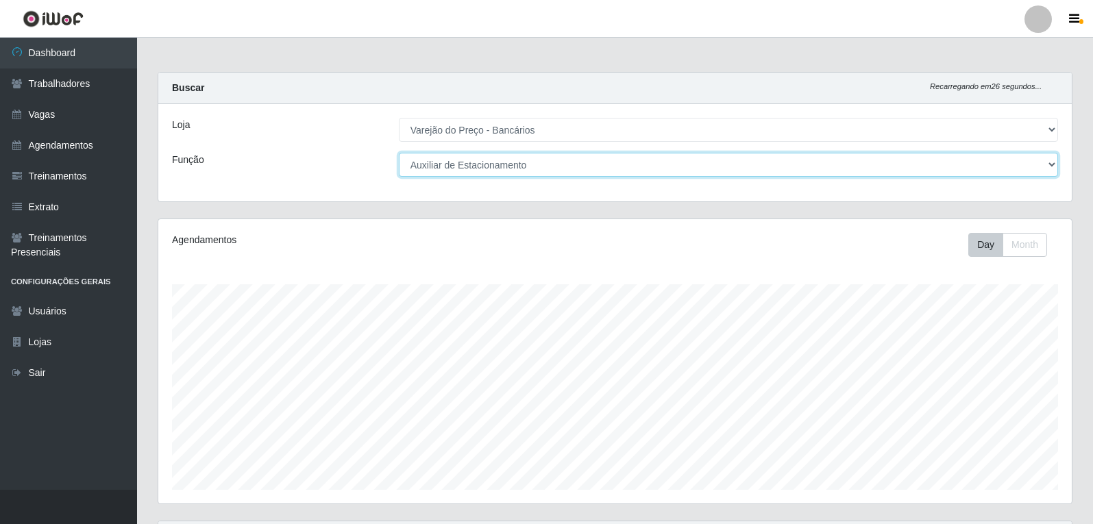
click at [580, 167] on select "[Selecione...] Auxiliar de Estacionamento Auxiliar de Estacionamento + Auxiliar…" at bounding box center [728, 165] width 659 height 24
select select "1"
click at [399, 153] on select "[Selecione...] Auxiliar de Estacionamento Auxiliar de Estacionamento + Auxiliar…" at bounding box center [728, 165] width 659 height 24
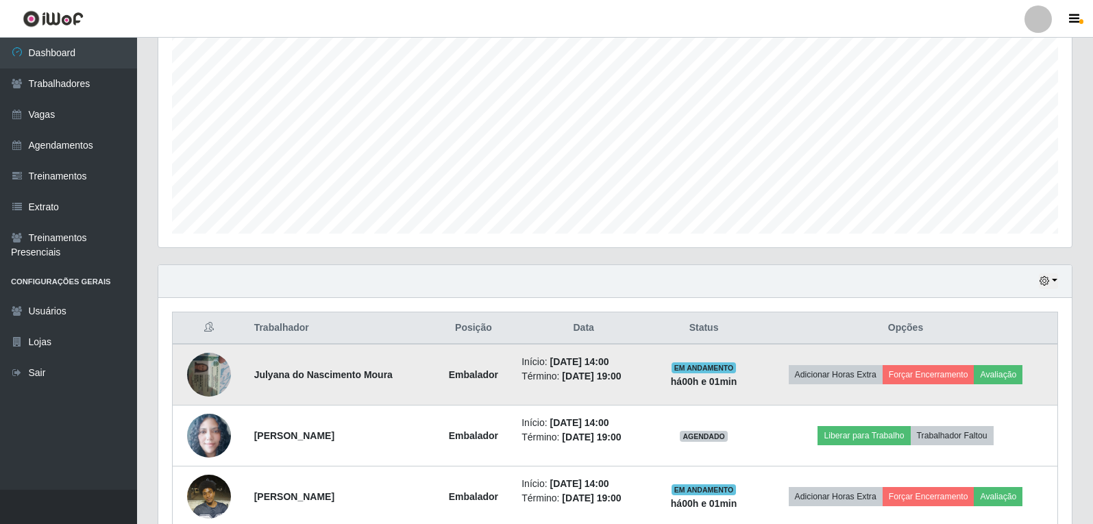
scroll to position [325, 0]
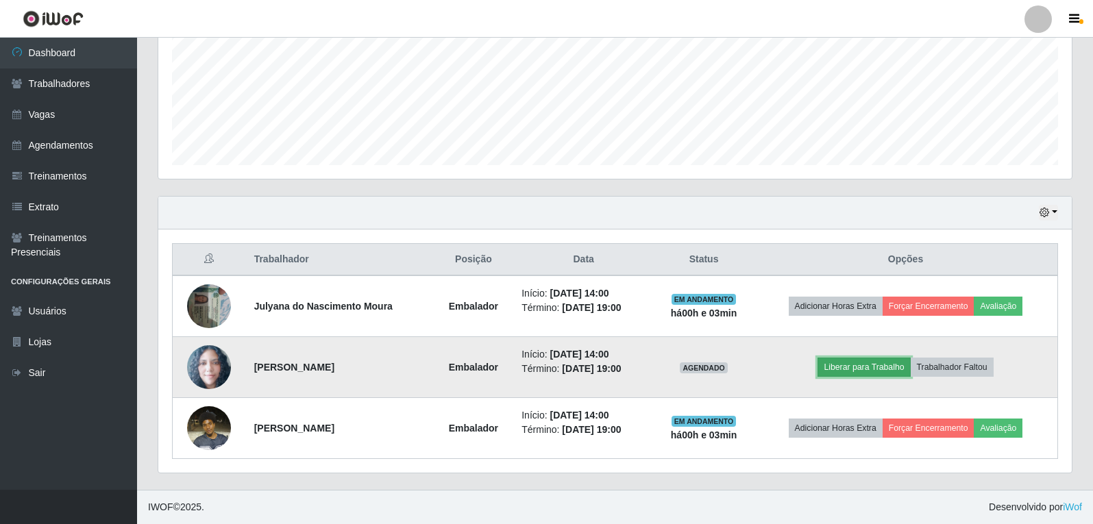
click at [870, 368] on button "Liberar para Trabalho" at bounding box center [864, 367] width 93 height 19
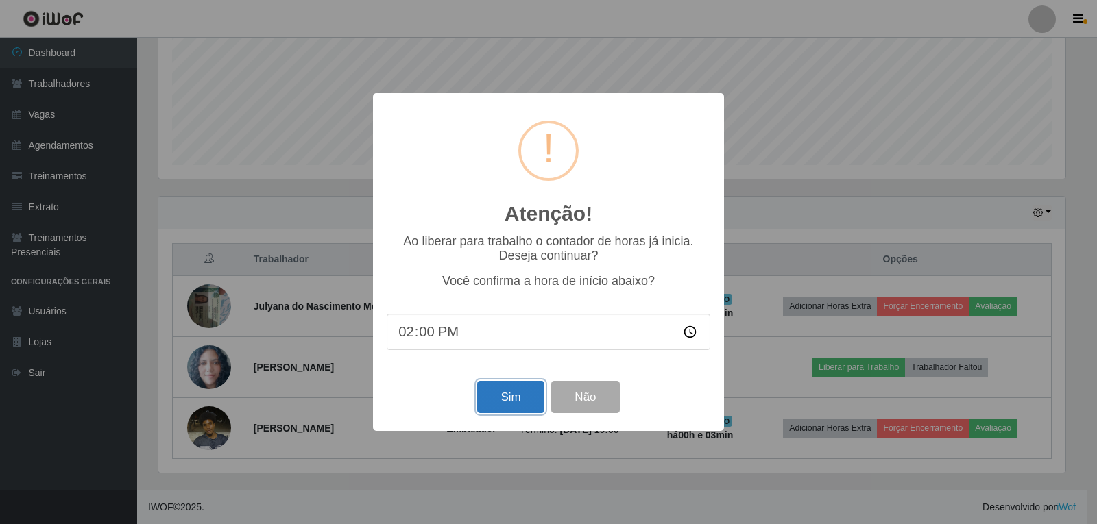
click at [506, 406] on button "Sim" at bounding box center [510, 397] width 66 height 32
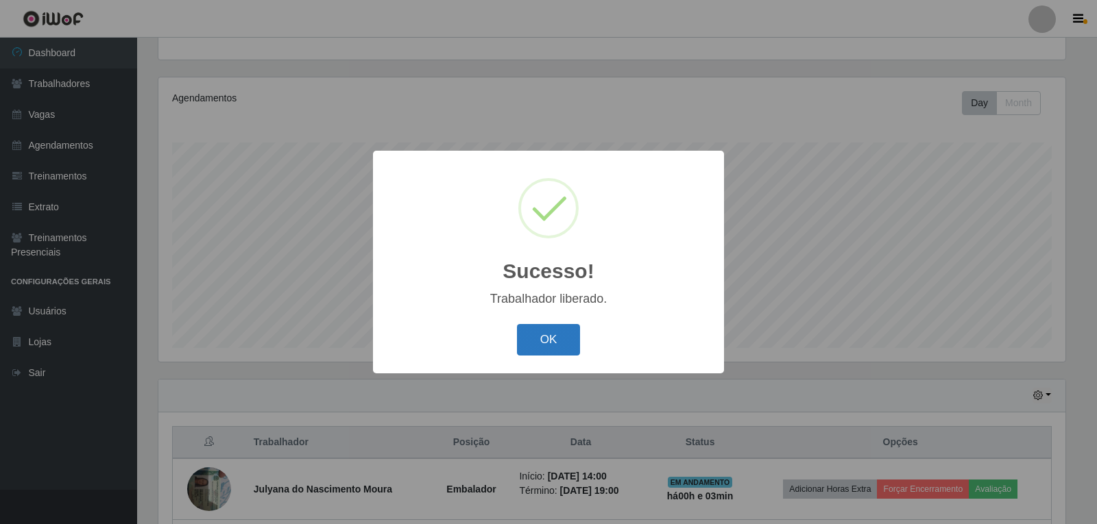
click at [533, 340] on button "OK" at bounding box center [549, 340] width 64 height 32
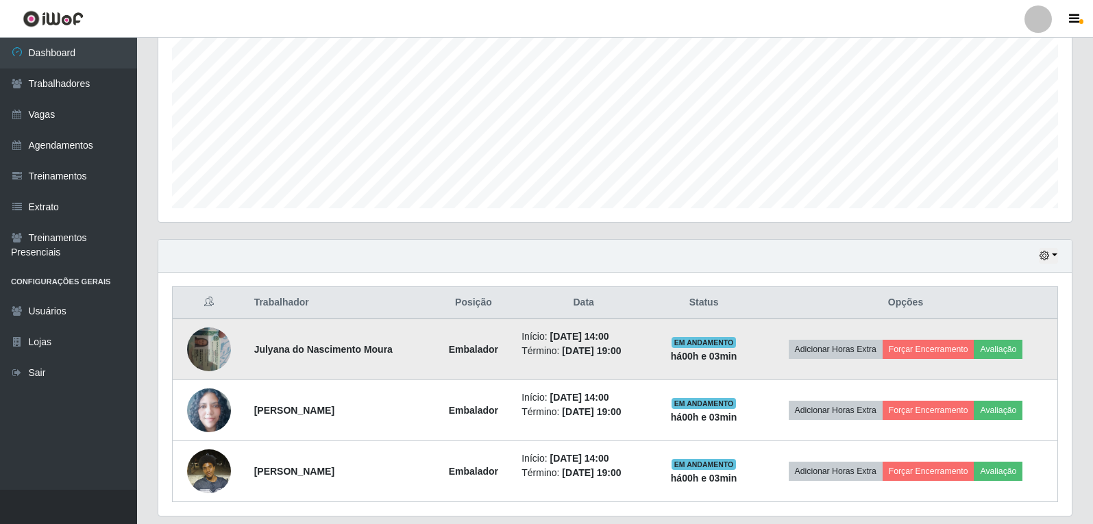
scroll to position [325, 0]
